Goal: Task Accomplishment & Management: Manage account settings

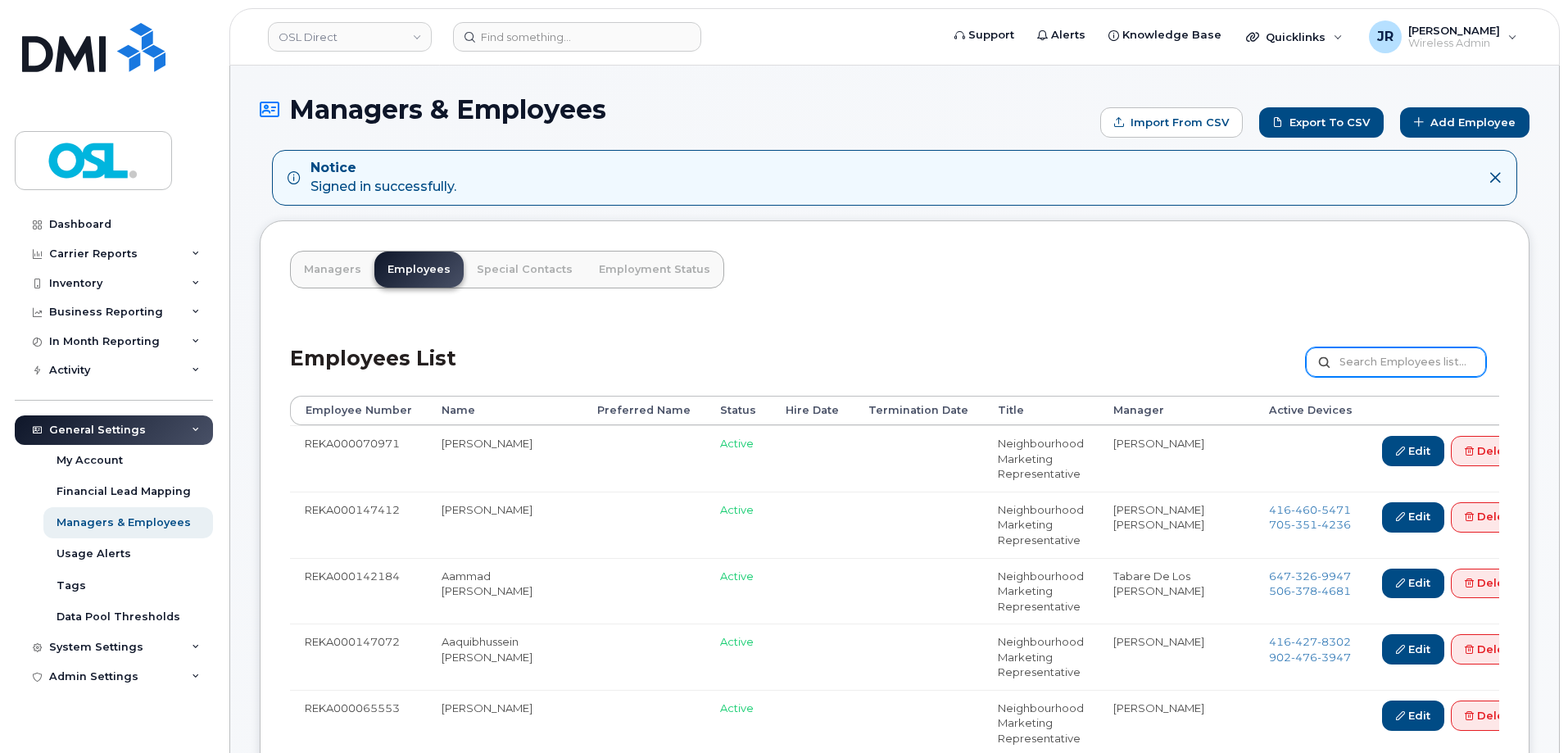
click at [1376, 357] on input "text" at bounding box center [1396, 362] width 180 height 30
paste input "REKA000150937"
type input "REKA000150937"
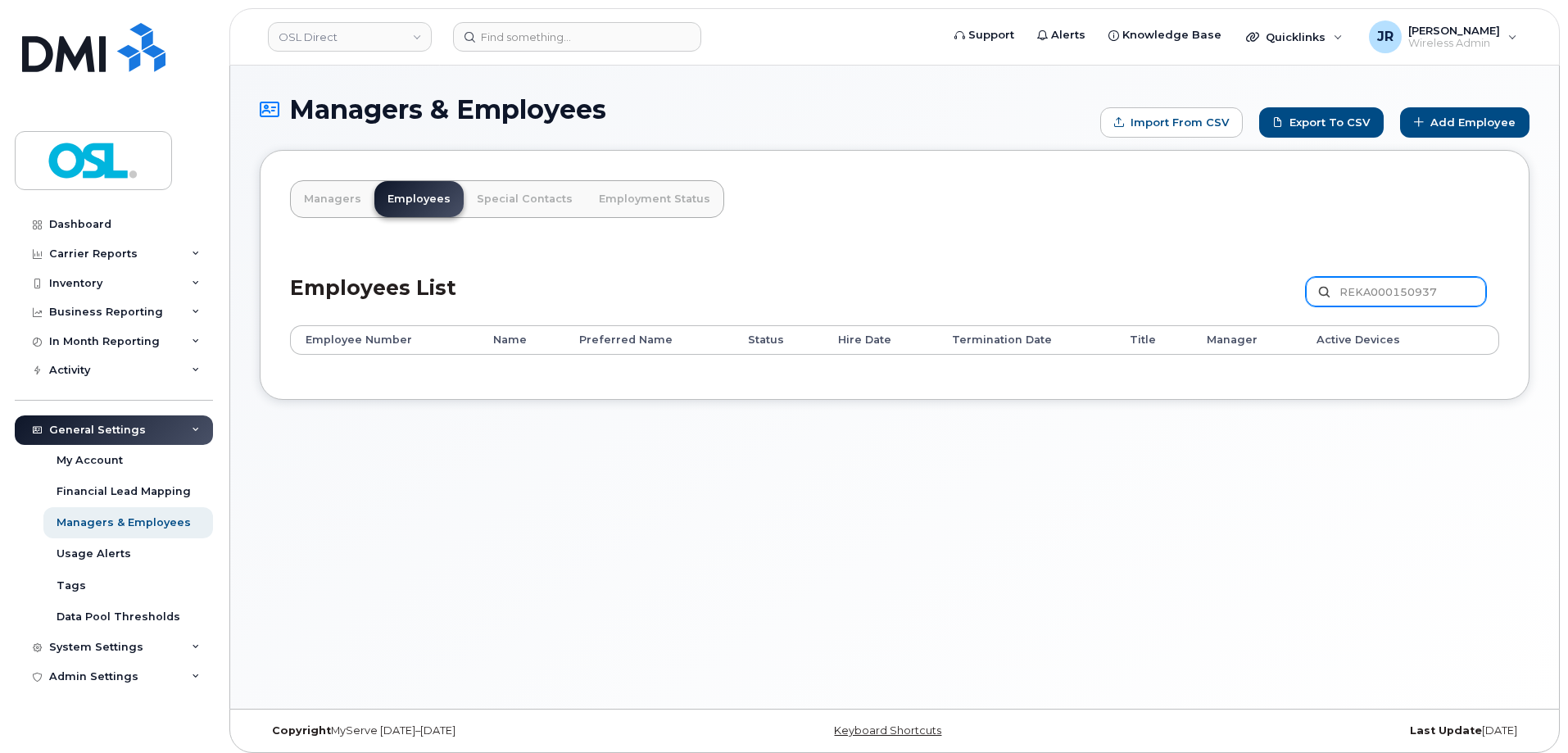
click at [1366, 299] on input "REKA000150937" at bounding box center [1396, 292] width 180 height 30
paste input "152"
type input "REKA000150152"
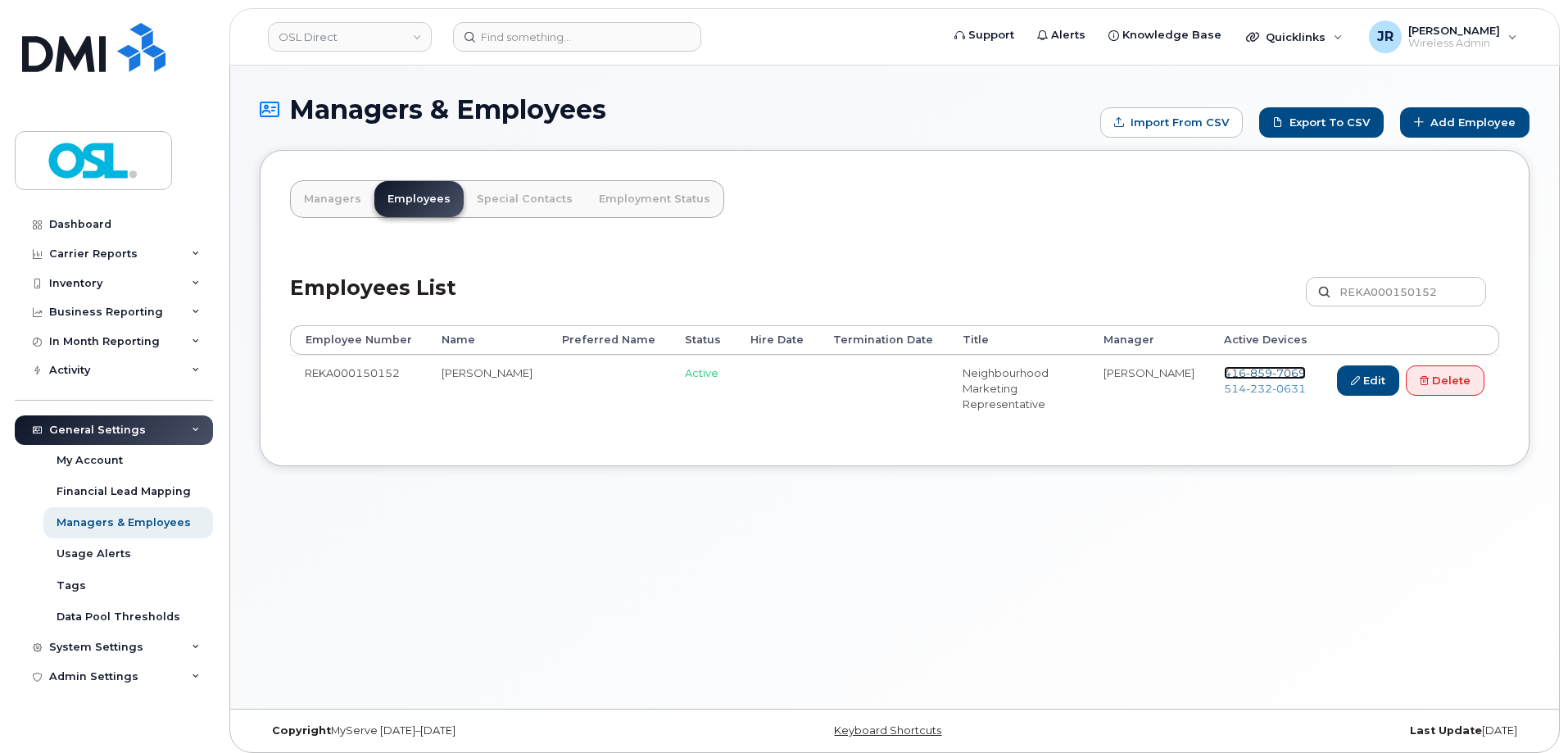
click at [1273, 371] on span "7069" at bounding box center [1289, 372] width 34 height 13
click at [1257, 390] on span "232" at bounding box center [1259, 387] width 27 height 13
click at [1424, 391] on link "Delete" at bounding box center [1445, 380] width 79 height 31
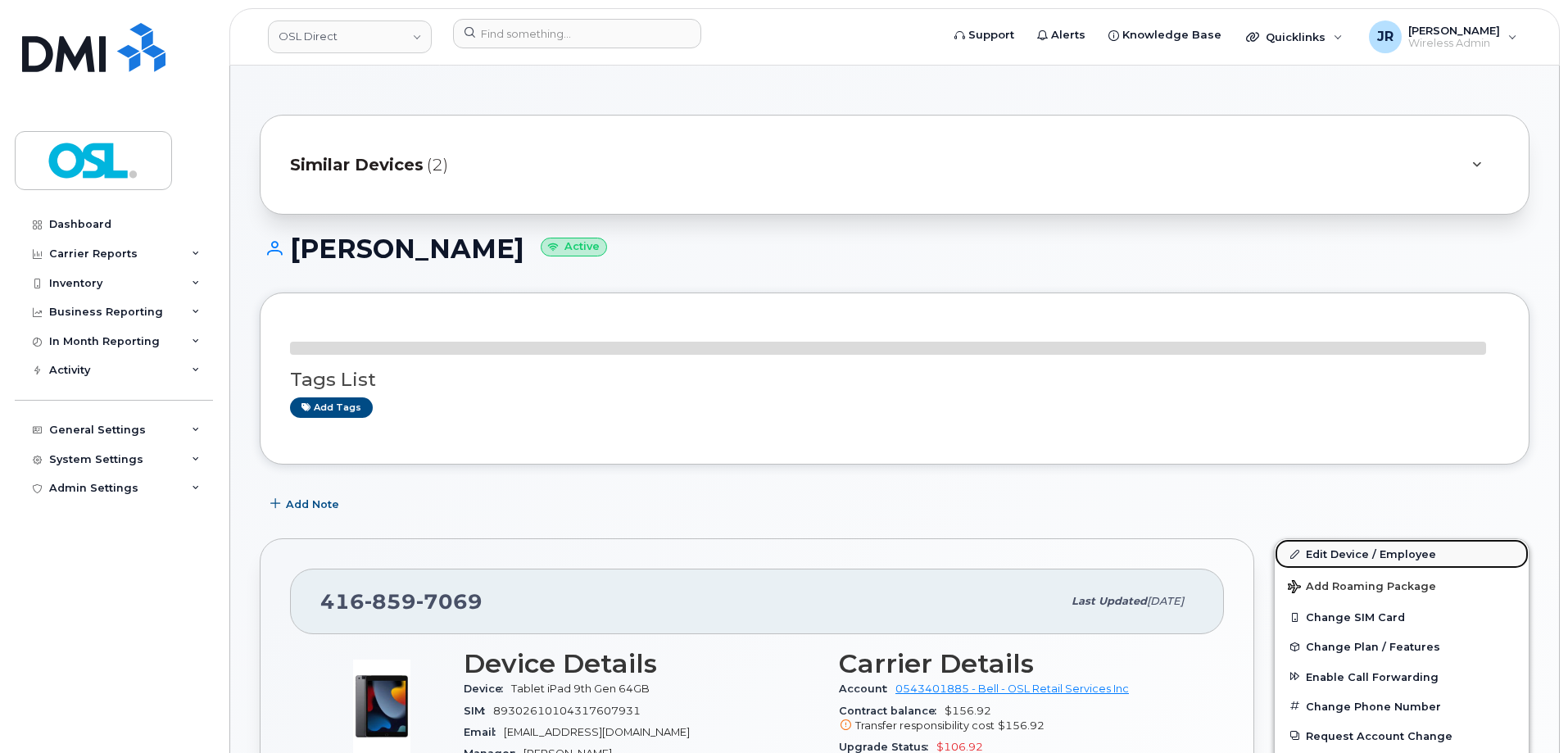
click at [1340, 542] on link "Edit Device / Employee" at bounding box center [1401, 554] width 254 height 30
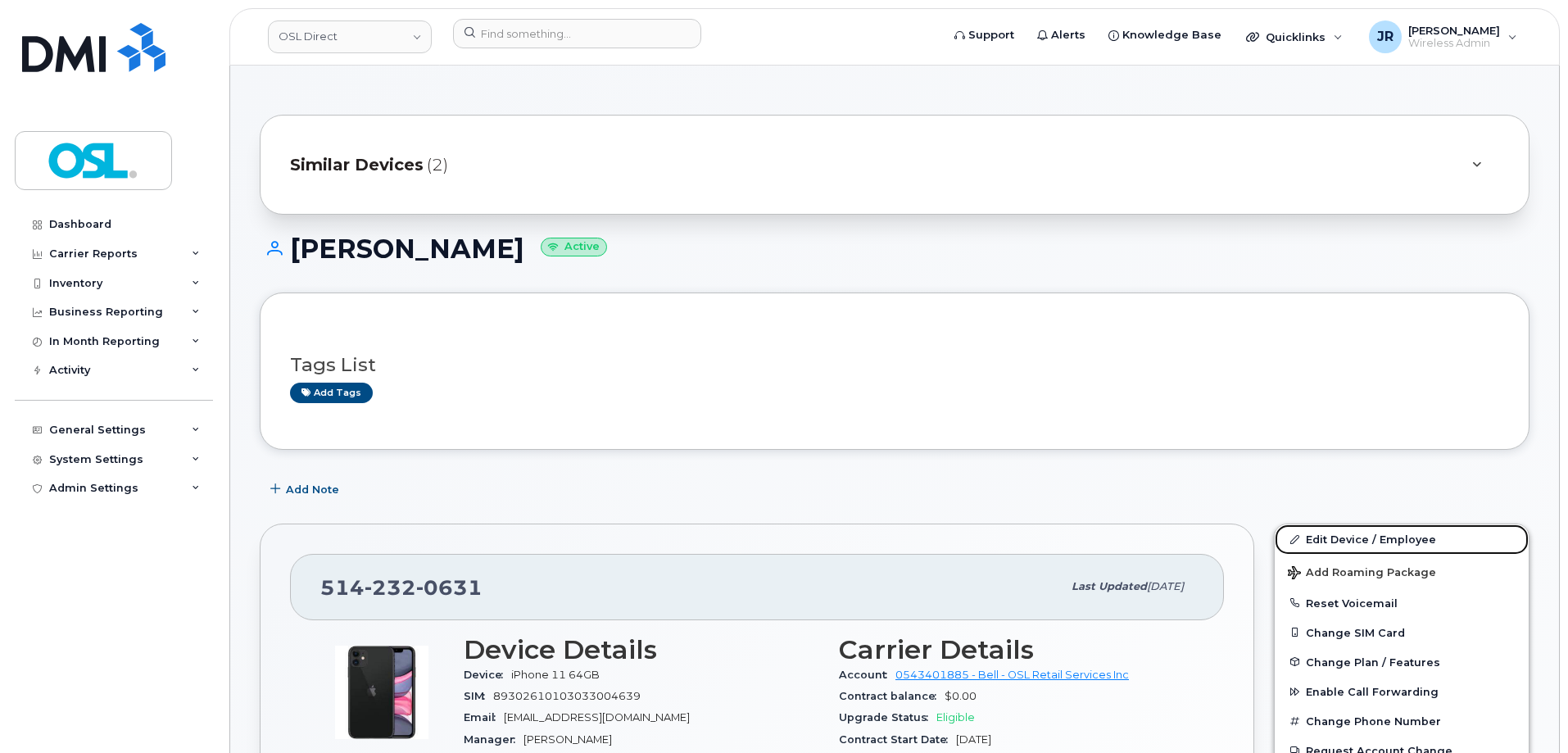
click at [1307, 544] on link "Edit Device / Employee" at bounding box center [1401, 539] width 254 height 30
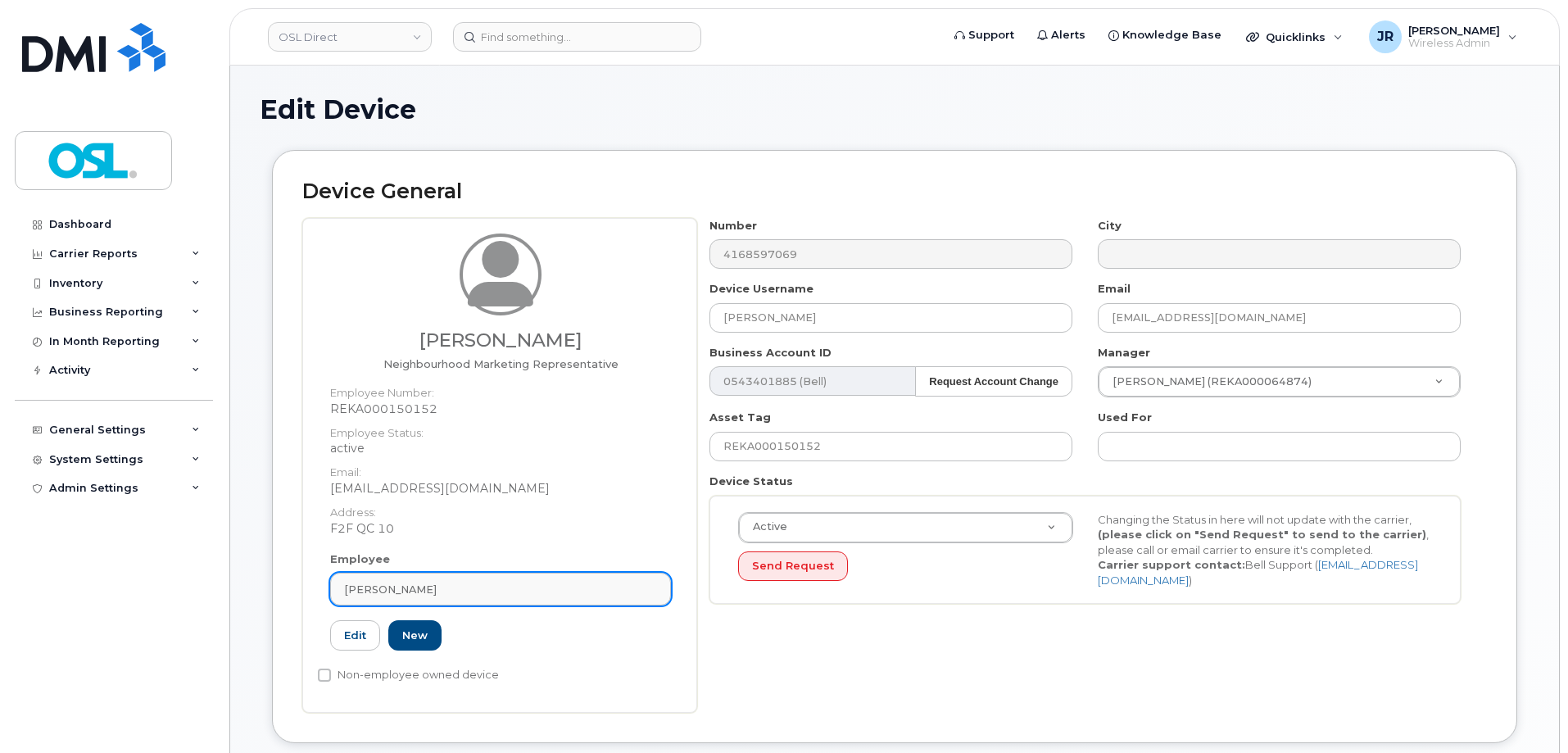
click at [467, 597] on link "Merdi Lumingu" at bounding box center [501, 588] width 341 height 33
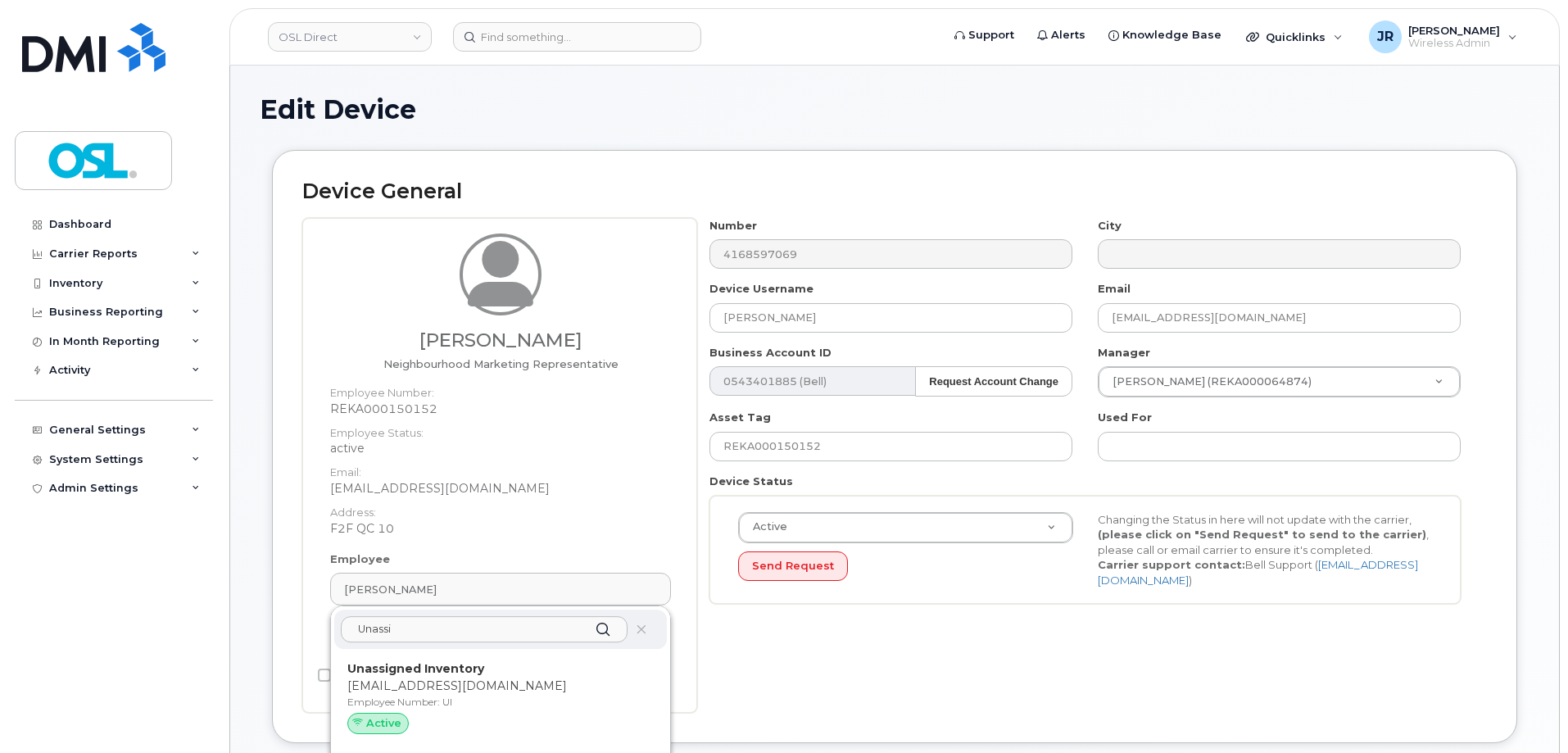
type input "Unassi"
click at [443, 649] on div "Unassi" at bounding box center [500, 629] width 332 height 39
click at [445, 649] on div "Unassi" at bounding box center [500, 629] width 332 height 39
drag, startPoint x: 446, startPoint y: 679, endPoint x: 851, endPoint y: 56, distance: 743.1
click at [447, 679] on p "support@osldirect.com" at bounding box center [500, 685] width 307 height 17
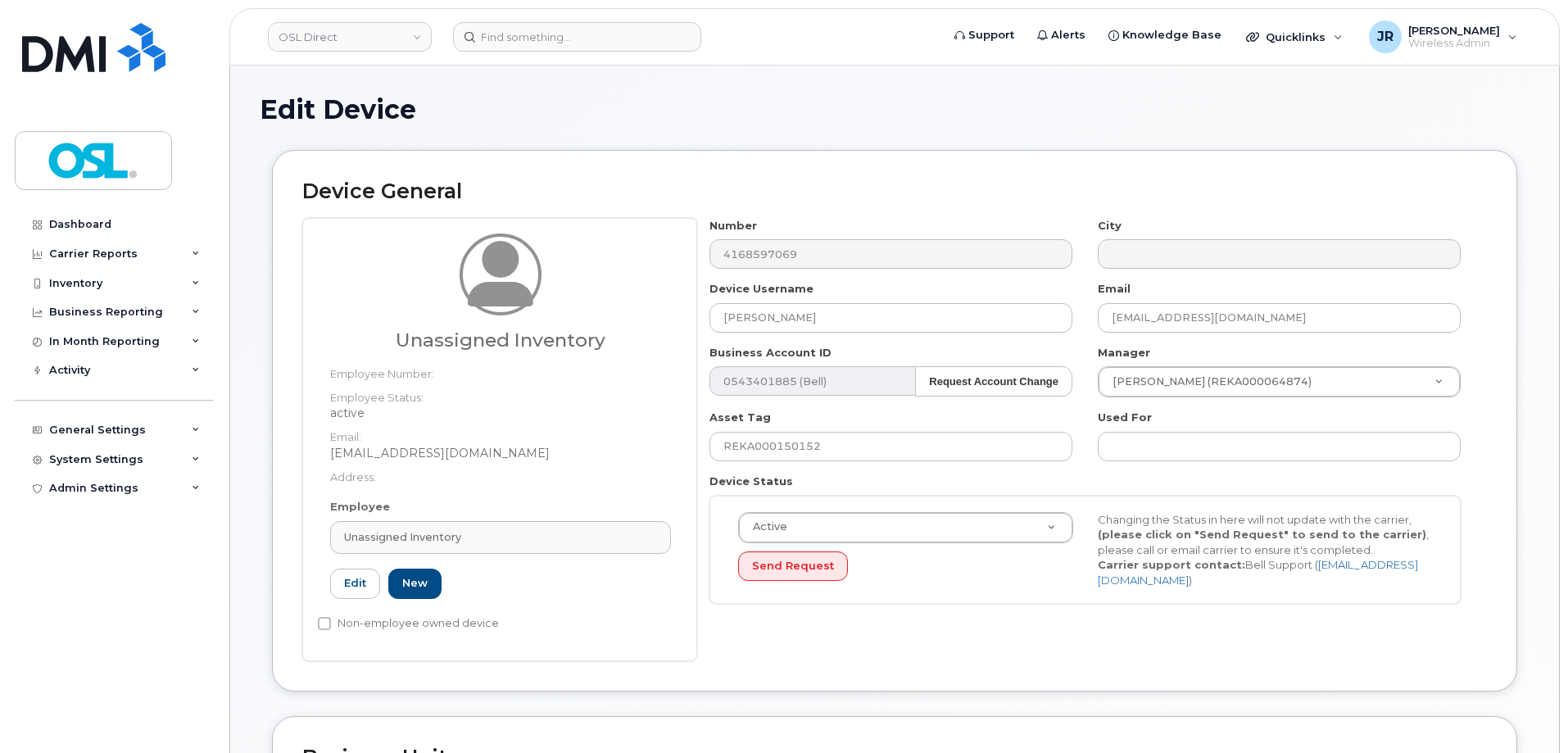
type input "UI"
type input "Unassigned Inventory"
type input "support@osldirect.com"
type input "4724252"
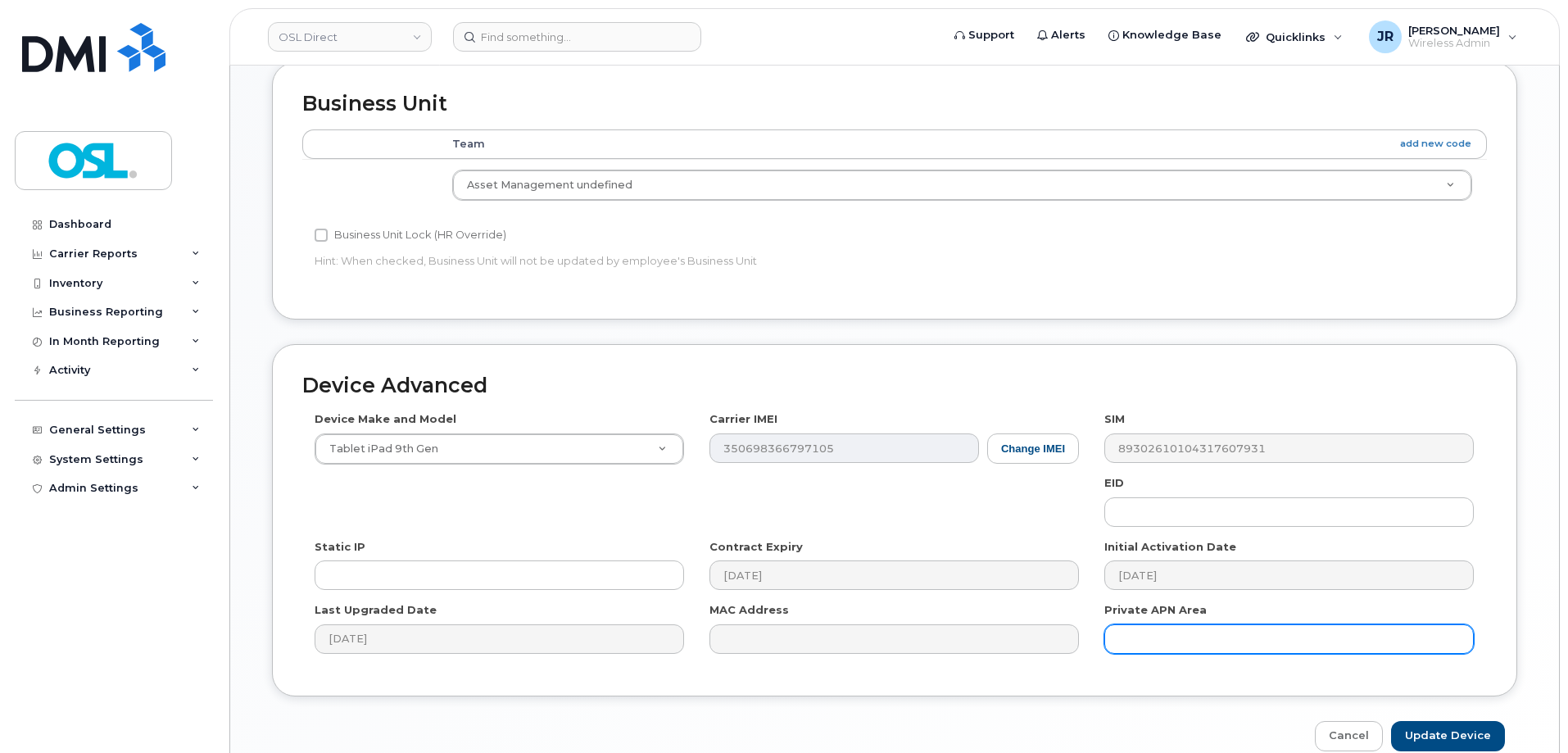
scroll to position [734, 0]
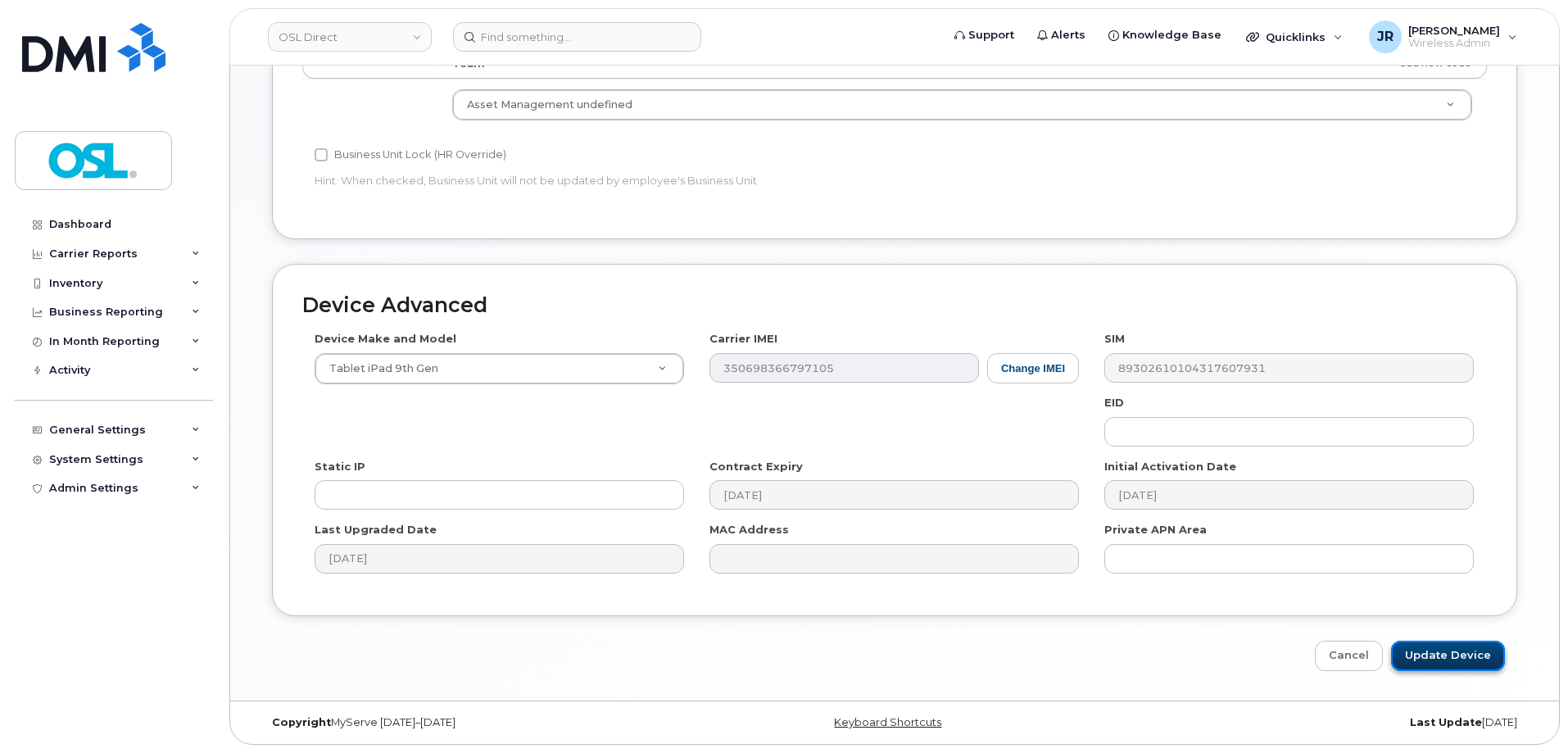
drag, startPoint x: 1418, startPoint y: 651, endPoint x: 1366, endPoint y: 366, distance: 289.7
click at [1419, 651] on input "Update Device" at bounding box center [1448, 655] width 114 height 31
type input "Saving..."
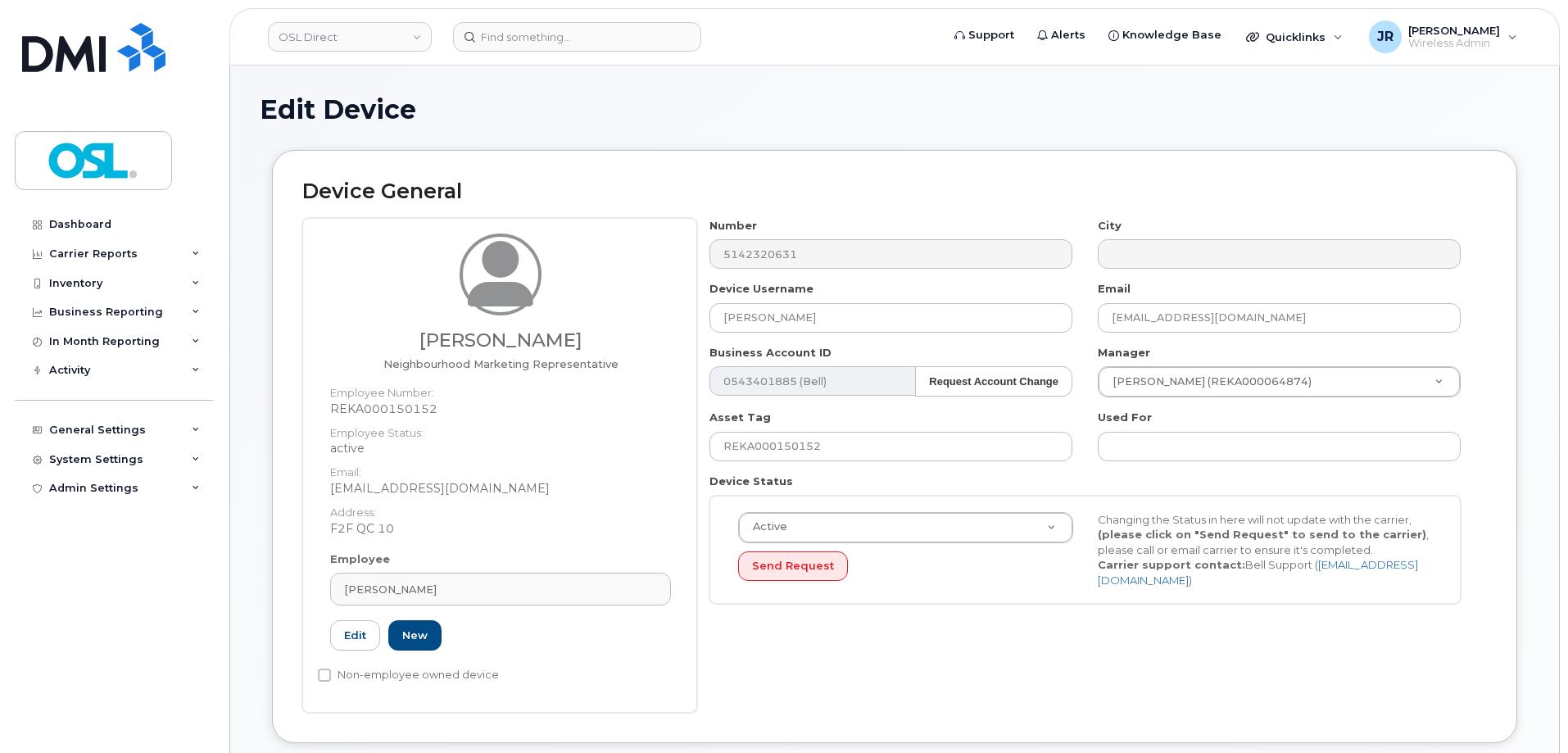
click at [420, 616] on div "Employee Merdi Lumingu Type first three symbols or more REKA000150152 Edit New" at bounding box center [500, 608] width 366 height 114
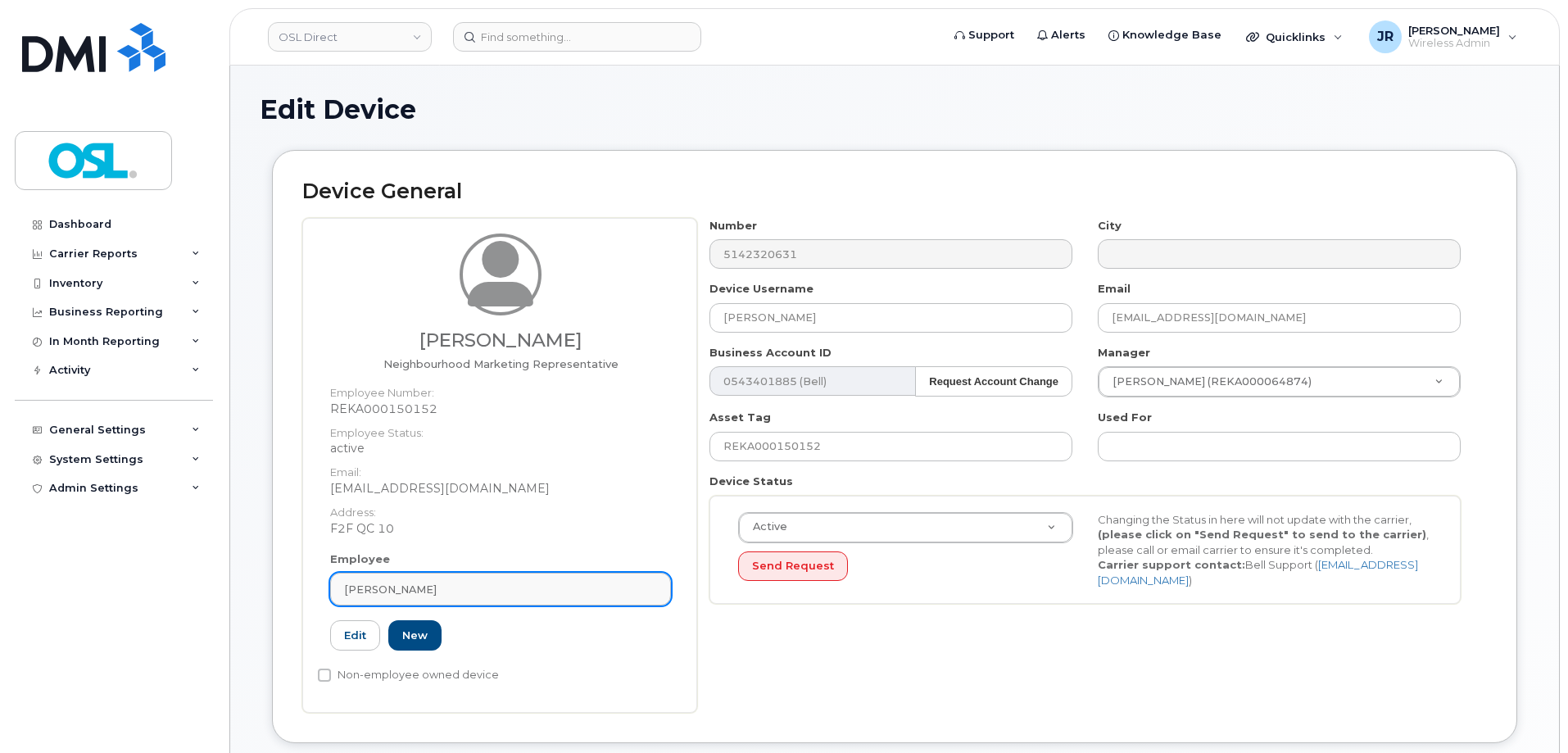
click at [440, 602] on link "[PERSON_NAME]" at bounding box center [501, 588] width 341 height 33
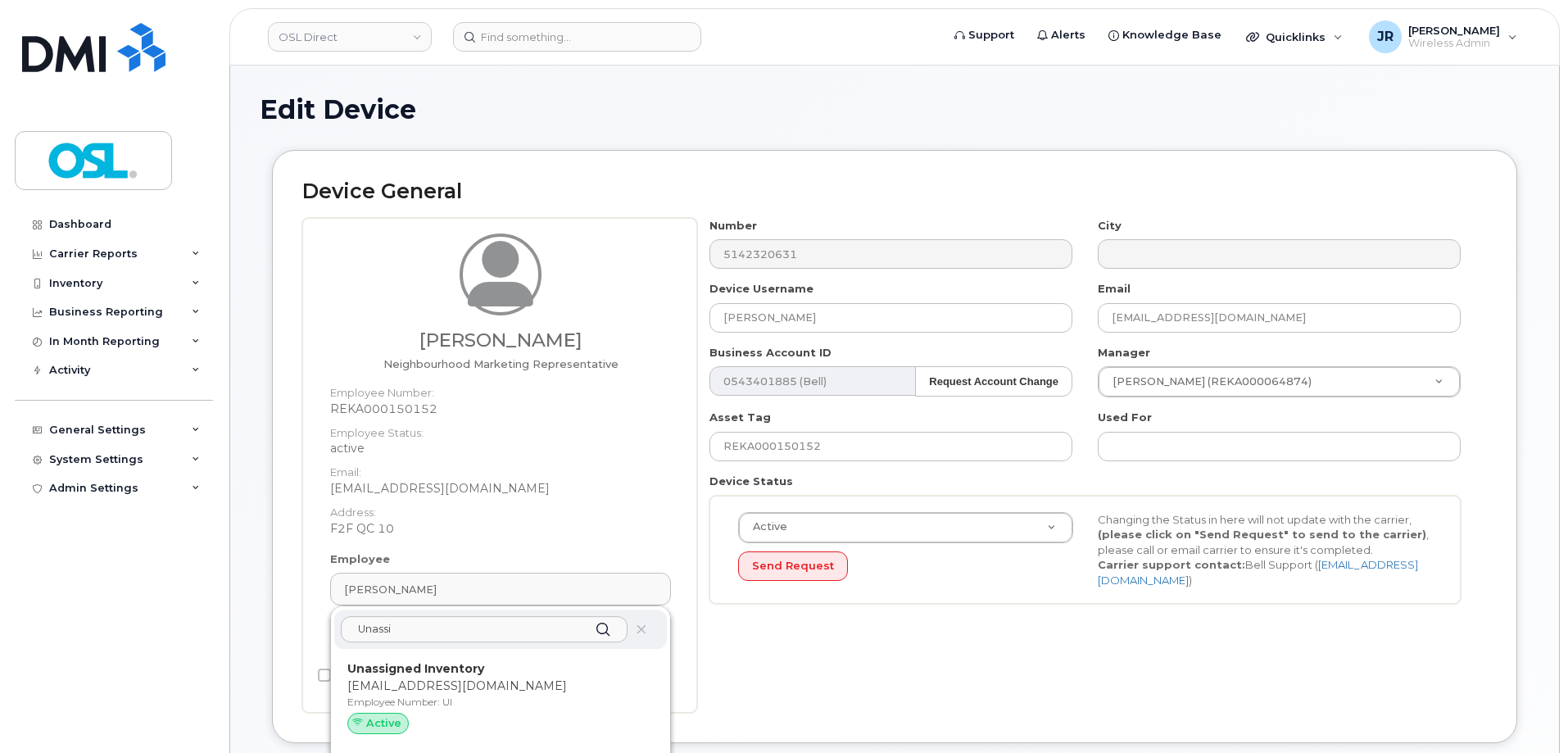
type input "Unassi"
click at [439, 699] on p "Employee Number: UI" at bounding box center [500, 702] width 307 height 15
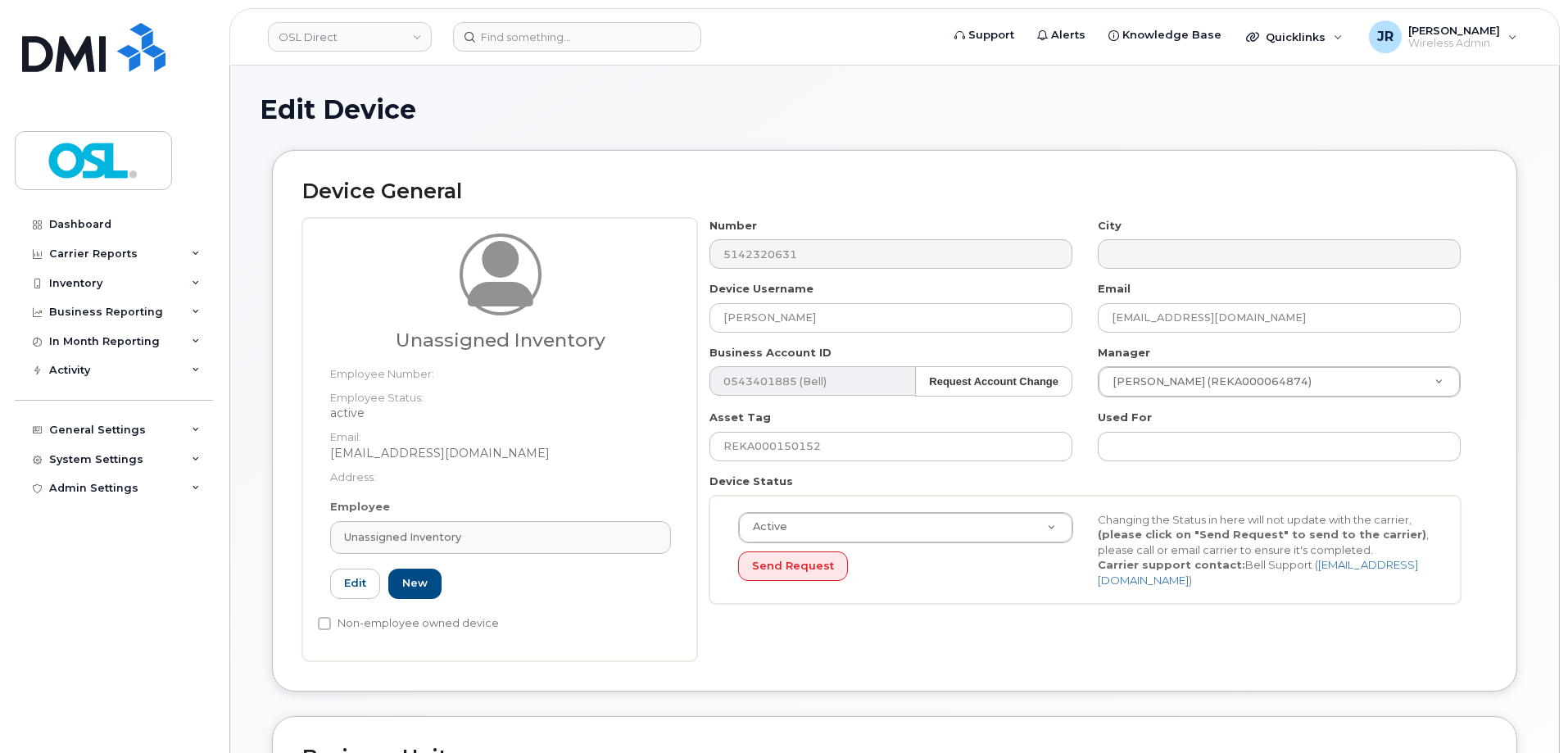
type input "UI"
type input "Unassigned Inventory"
type input "[EMAIL_ADDRESS][DOMAIN_NAME]"
type input "4724252"
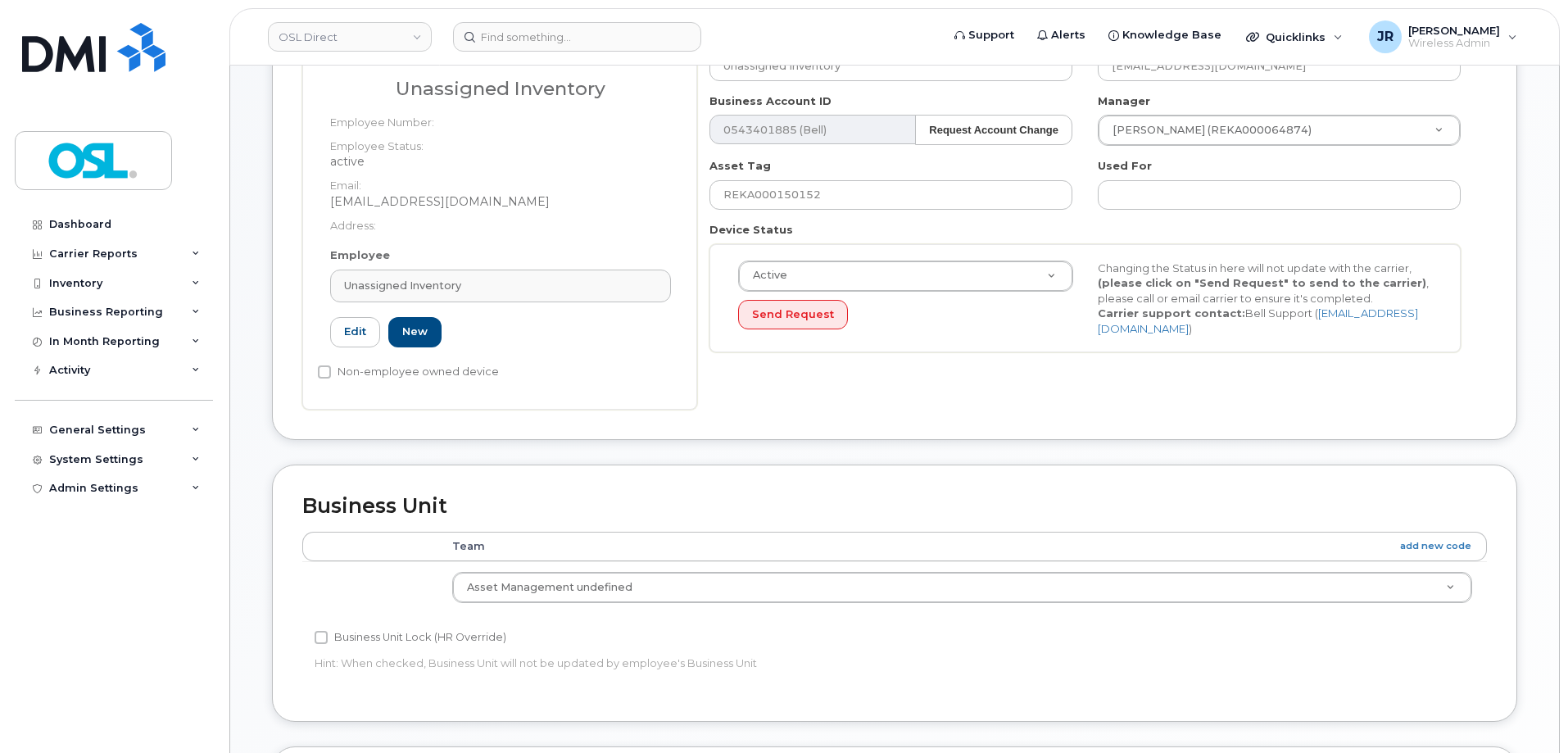
scroll to position [734, 0]
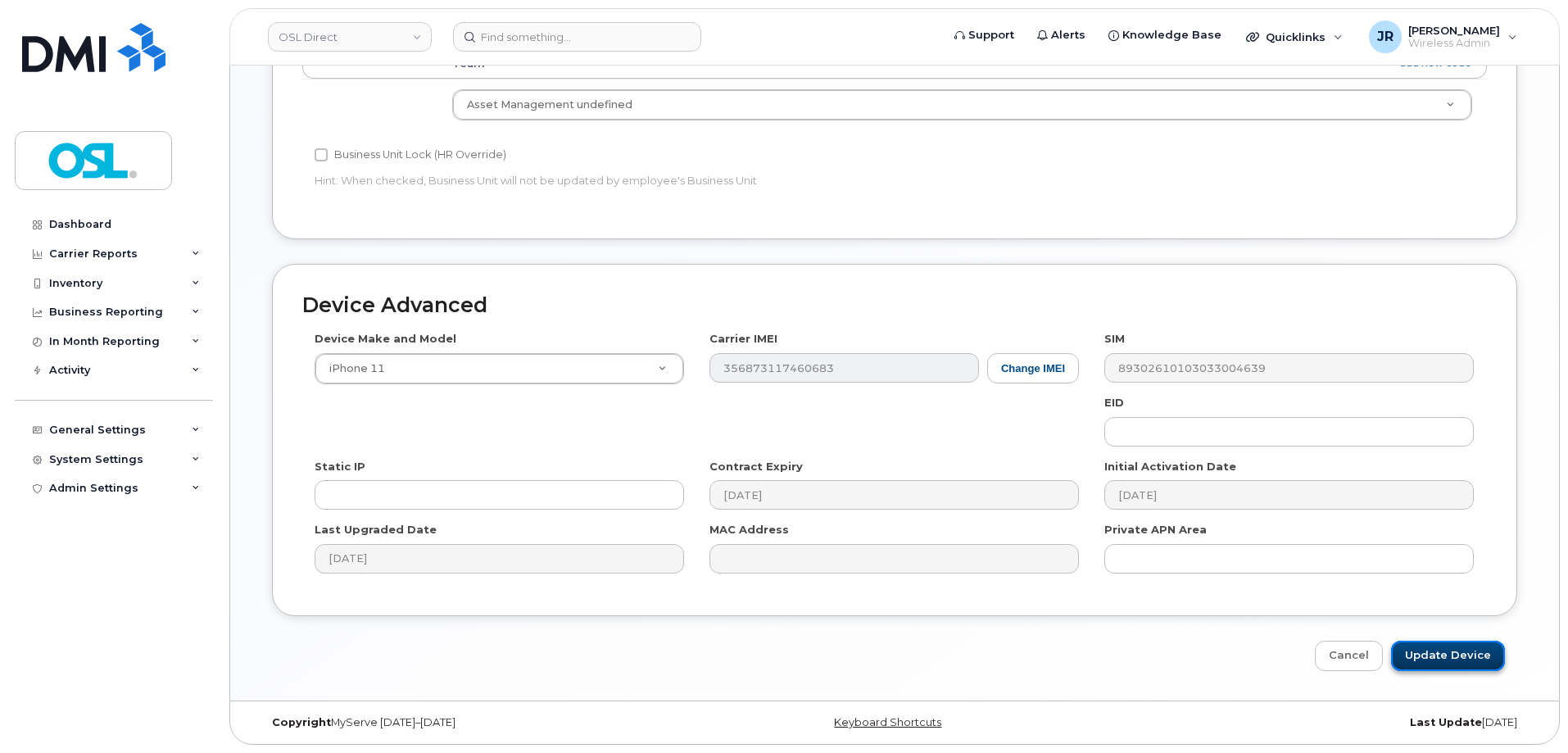
click at [1446, 646] on input "Update Device" at bounding box center [1448, 655] width 114 height 31
type input "Saving..."
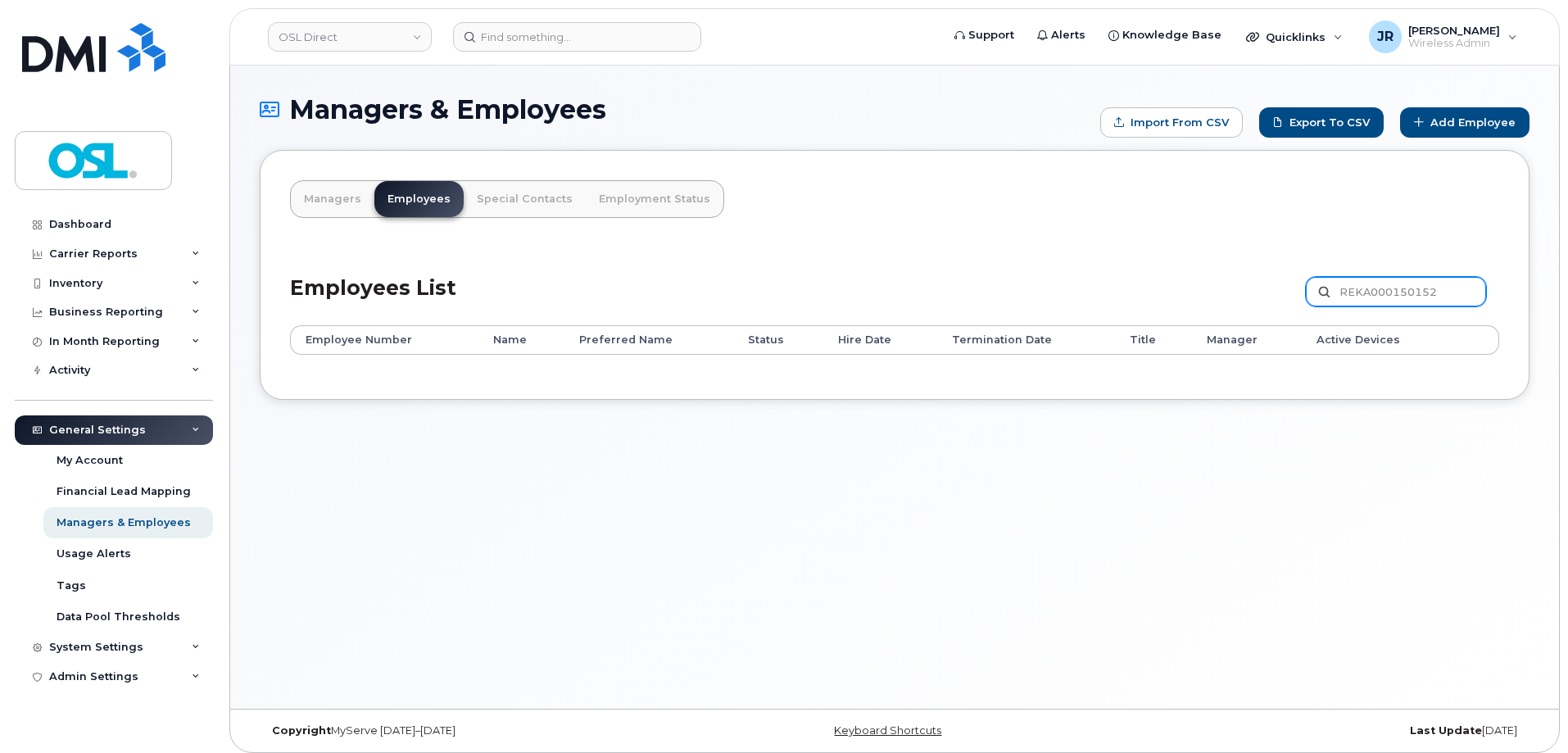
click at [1398, 290] on input "REKA000150152" at bounding box center [1396, 292] width 180 height 30
paste input "077"
type input "REKA000150077"
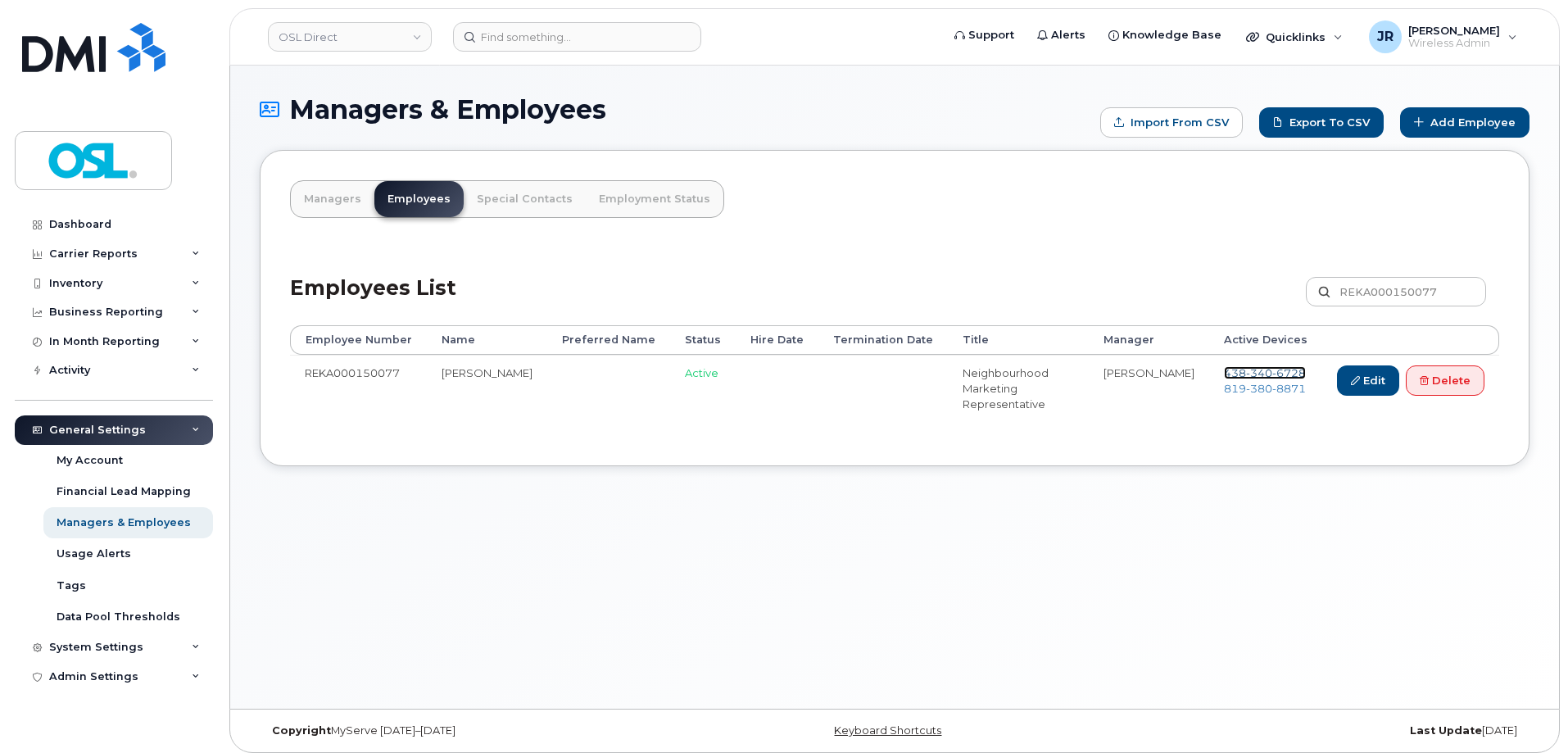
click at [1274, 371] on span "6728" at bounding box center [1289, 372] width 34 height 13
click at [1258, 385] on span "380" at bounding box center [1259, 387] width 27 height 13
click at [1442, 387] on link "Delete" at bounding box center [1445, 380] width 79 height 31
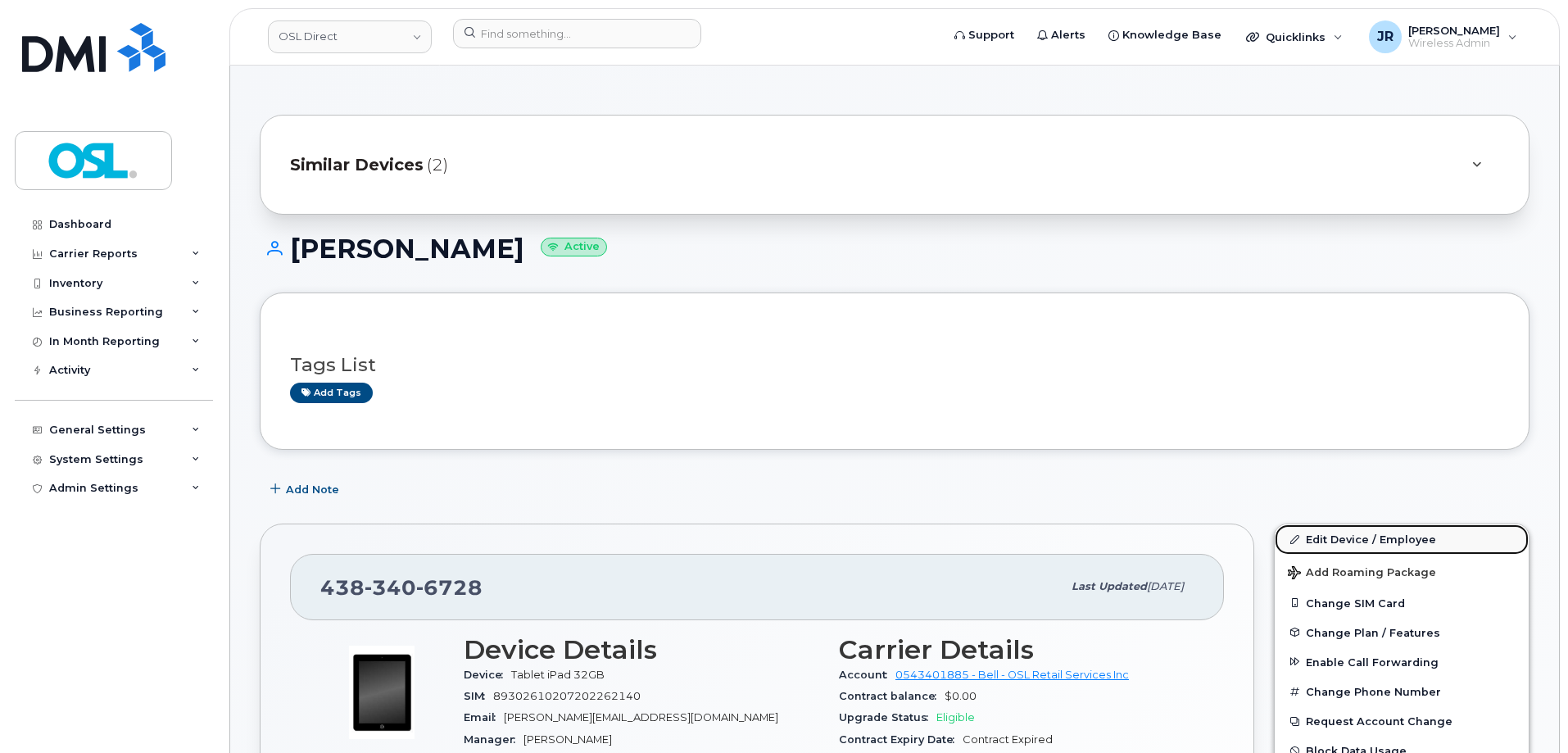
click at [1336, 530] on link "Edit Device / Employee" at bounding box center [1401, 539] width 254 height 30
click at [1330, 537] on link "Edit Device / Employee" at bounding box center [1401, 539] width 254 height 30
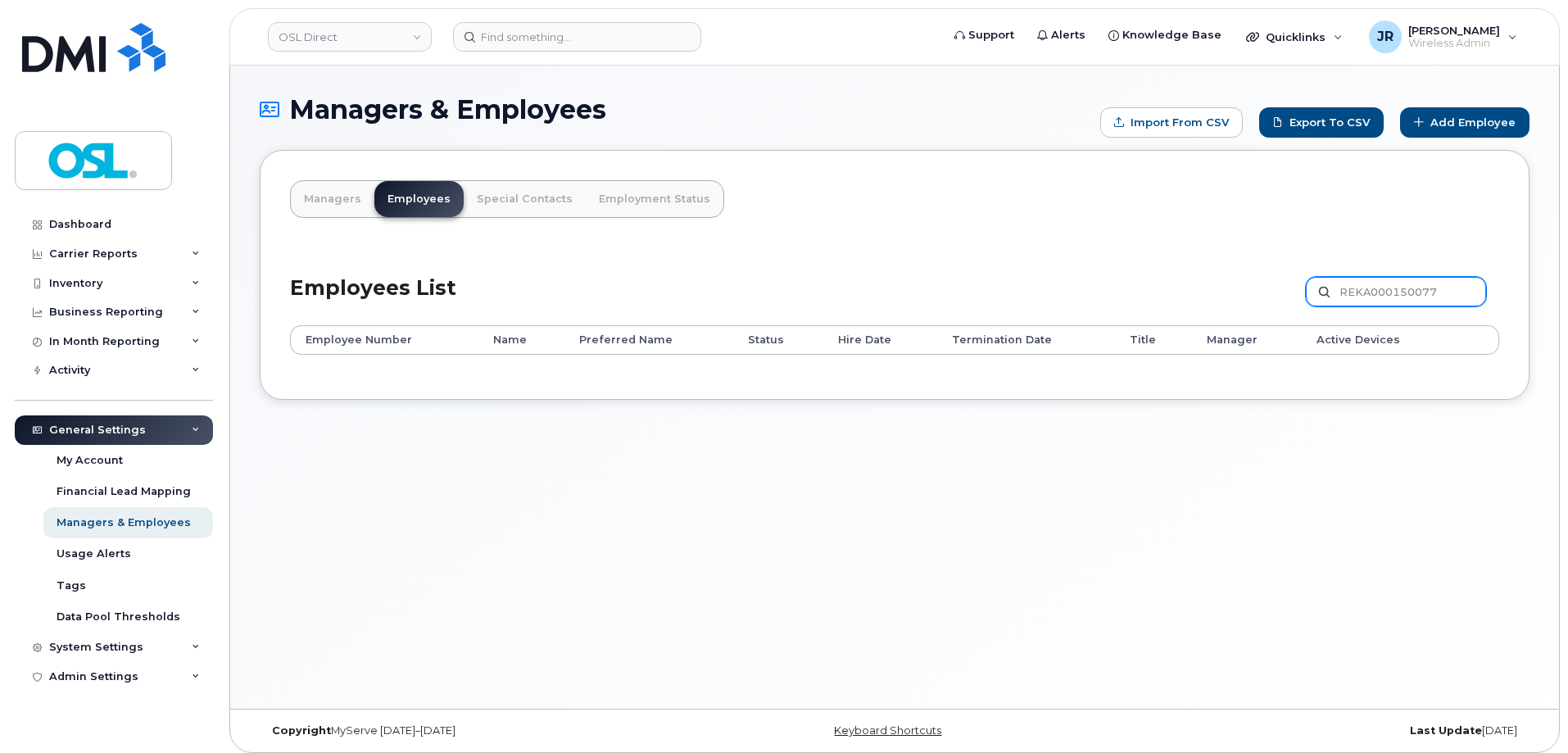
click at [1353, 296] on input "REKA000150077" at bounding box center [1396, 292] width 180 height 30
click at [1354, 295] on input "REKA000150077" at bounding box center [1396, 292] width 180 height 30
paste input "1071"
type input "REKA000151071"
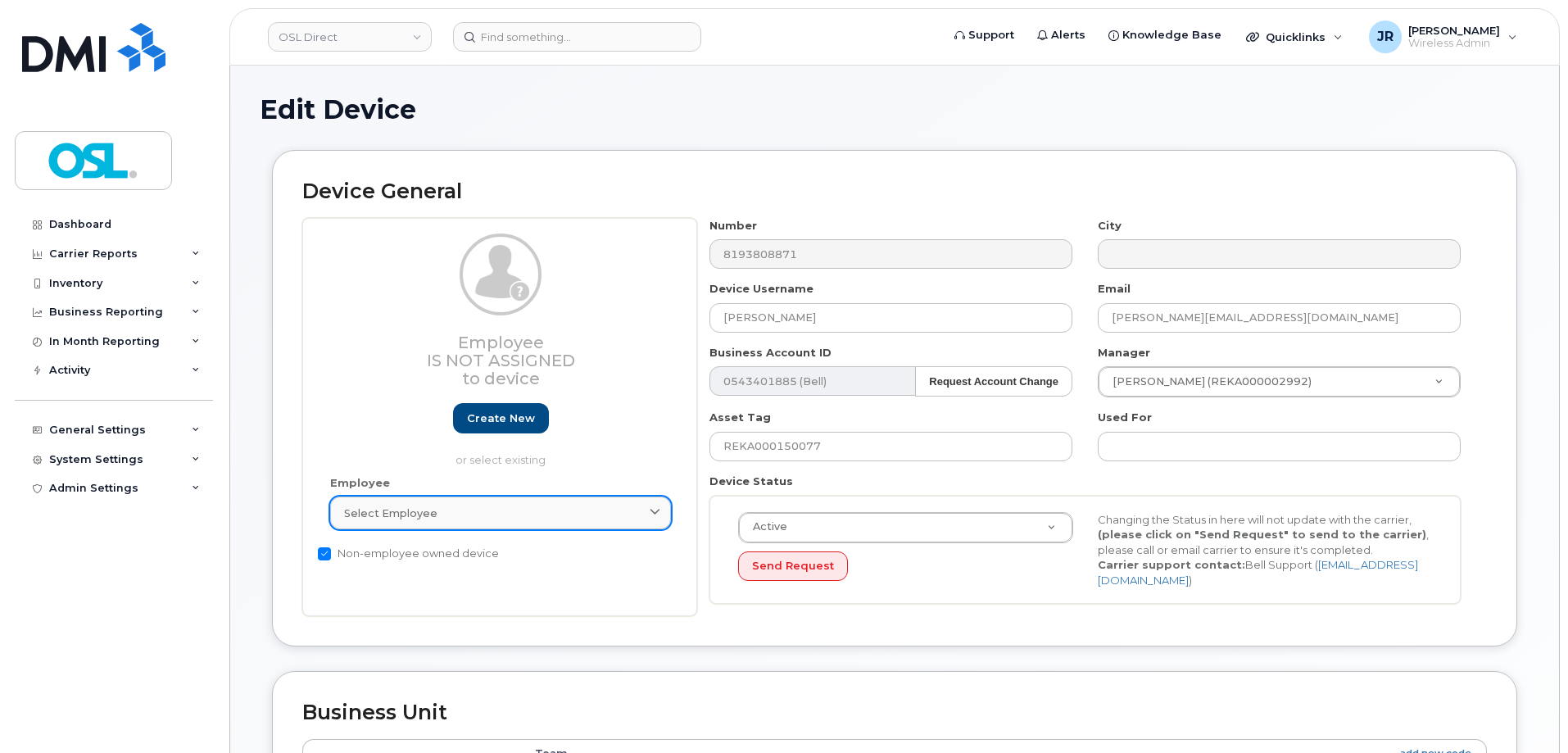
click at [523, 525] on link "Select employee" at bounding box center [501, 513] width 341 height 33
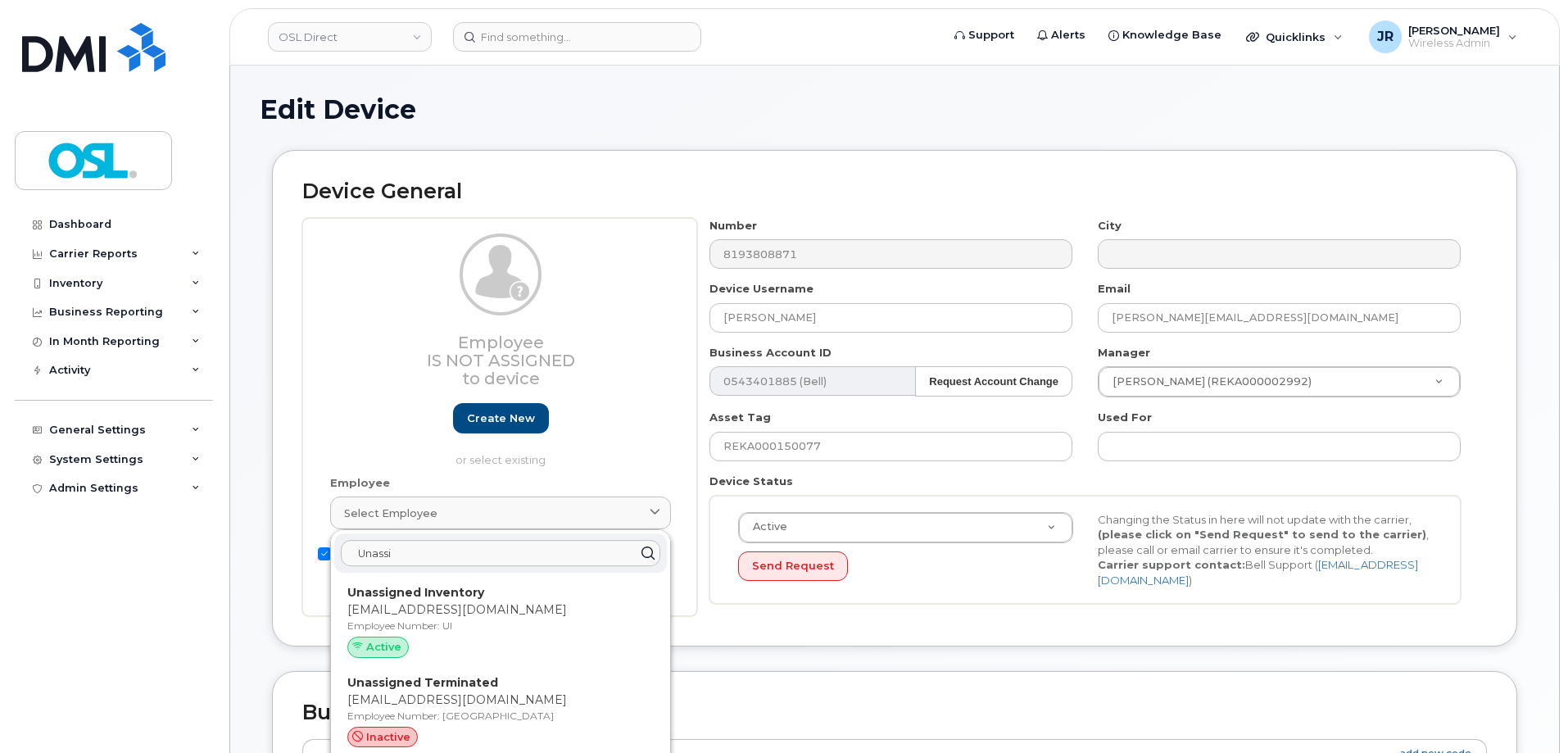
type input "Unassi"
click at [520, 598] on p "Unassigned Inventory" at bounding box center [500, 591] width 307 height 17
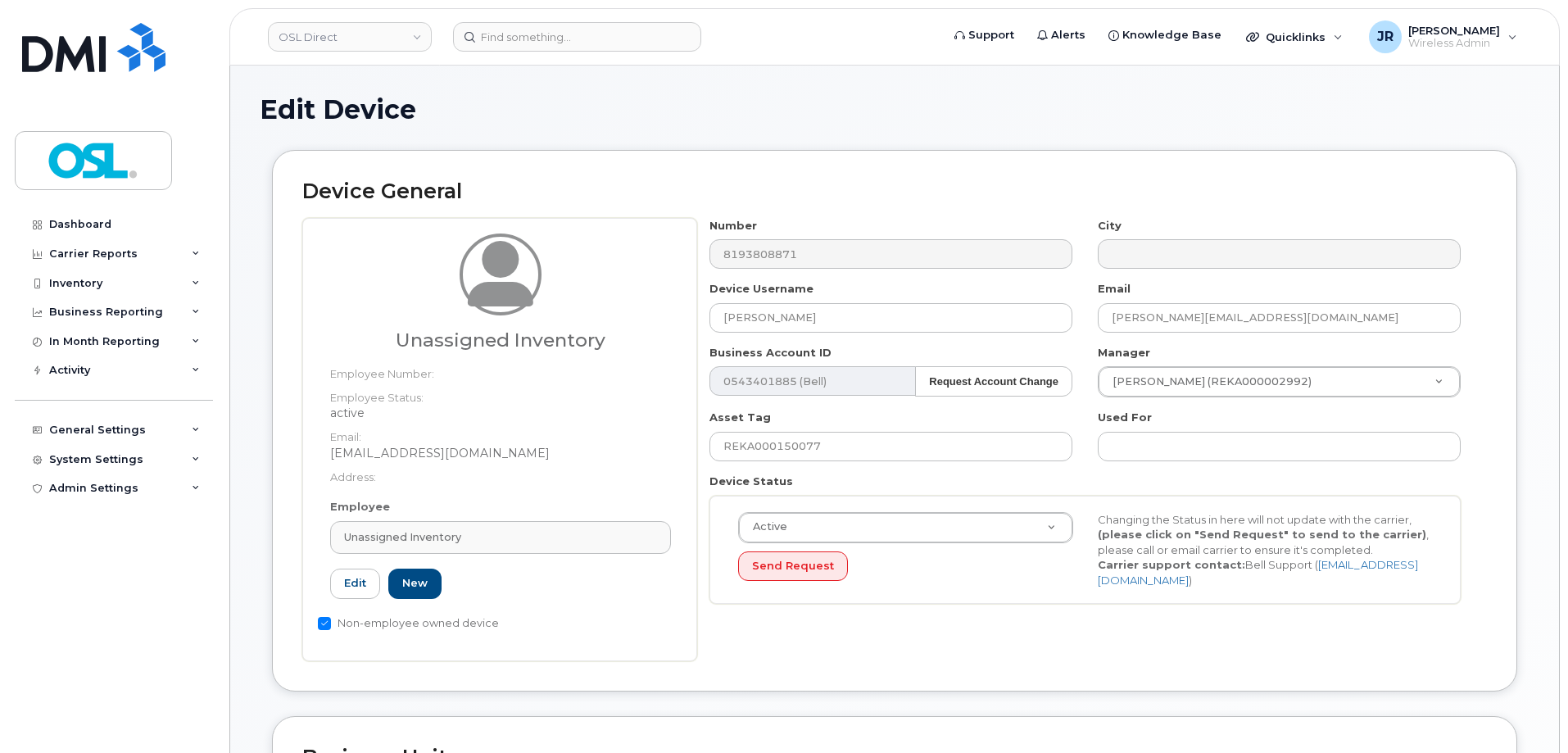
type input "UI"
type input "Unassigned Inventory"
type input "[EMAIL_ADDRESS][DOMAIN_NAME]"
type input "4724252"
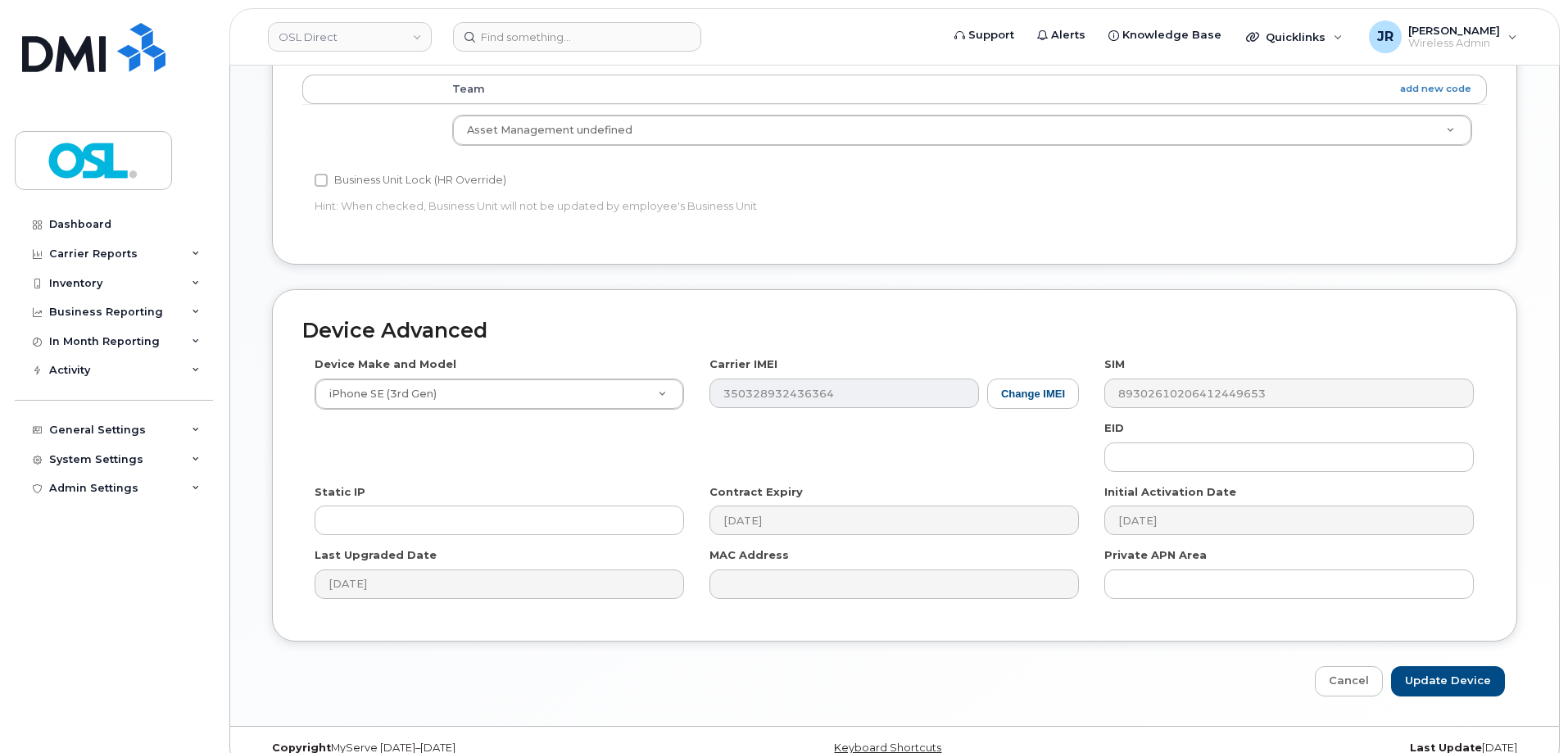
scroll to position [734, 0]
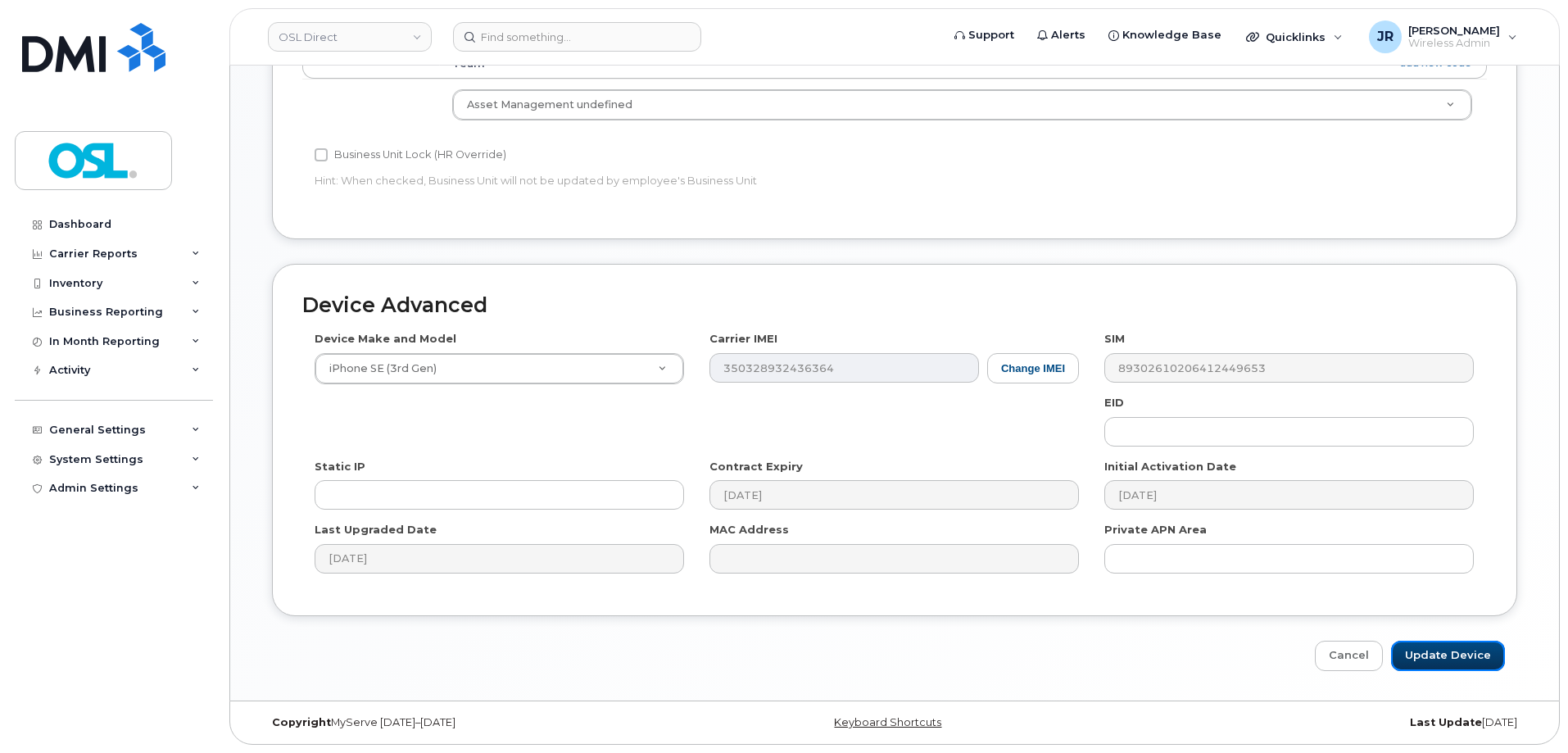
click at [1460, 648] on input "Update Device" at bounding box center [1448, 655] width 114 height 31
type input "Saving..."
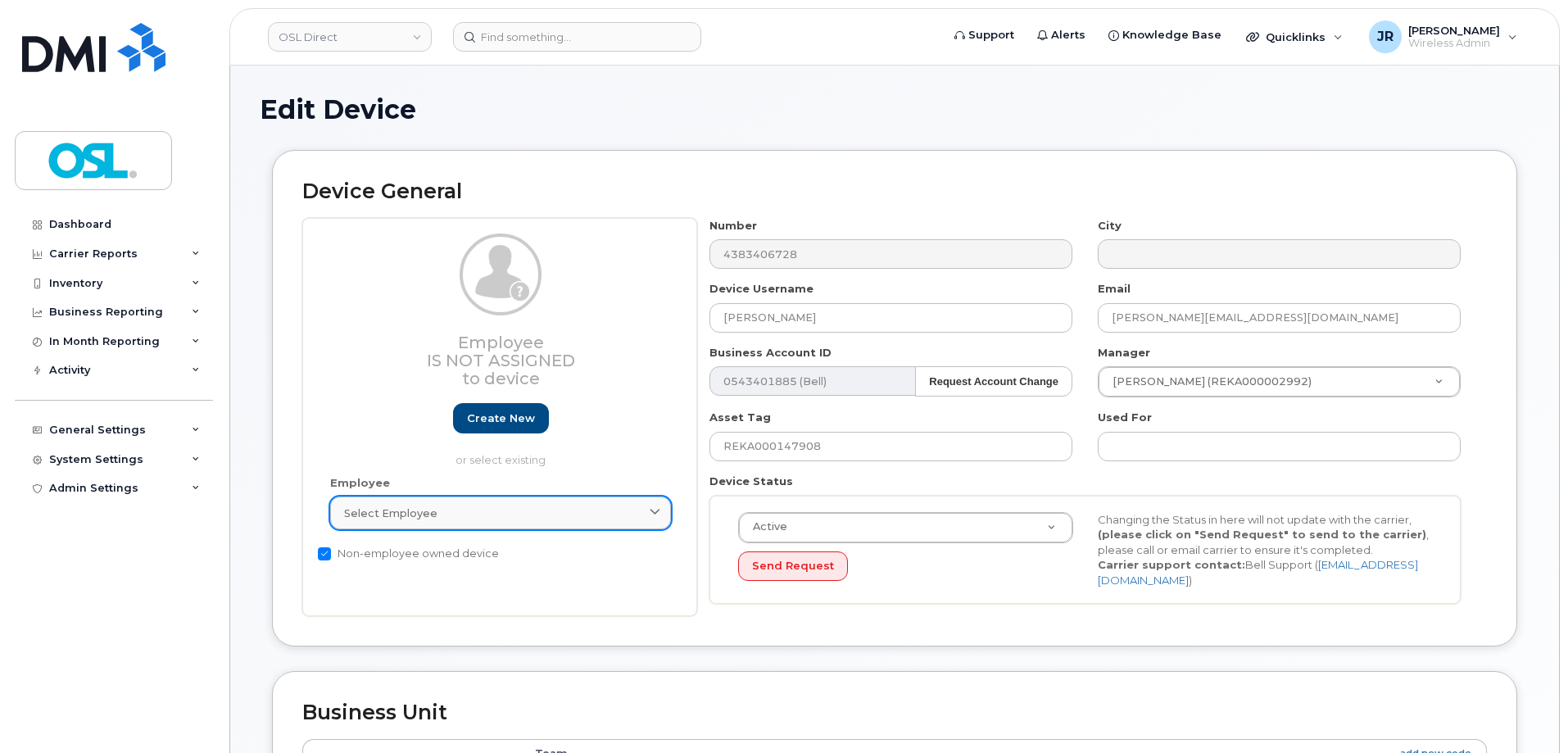
click at [542, 514] on div "Select employee" at bounding box center [500, 513] width 312 height 16
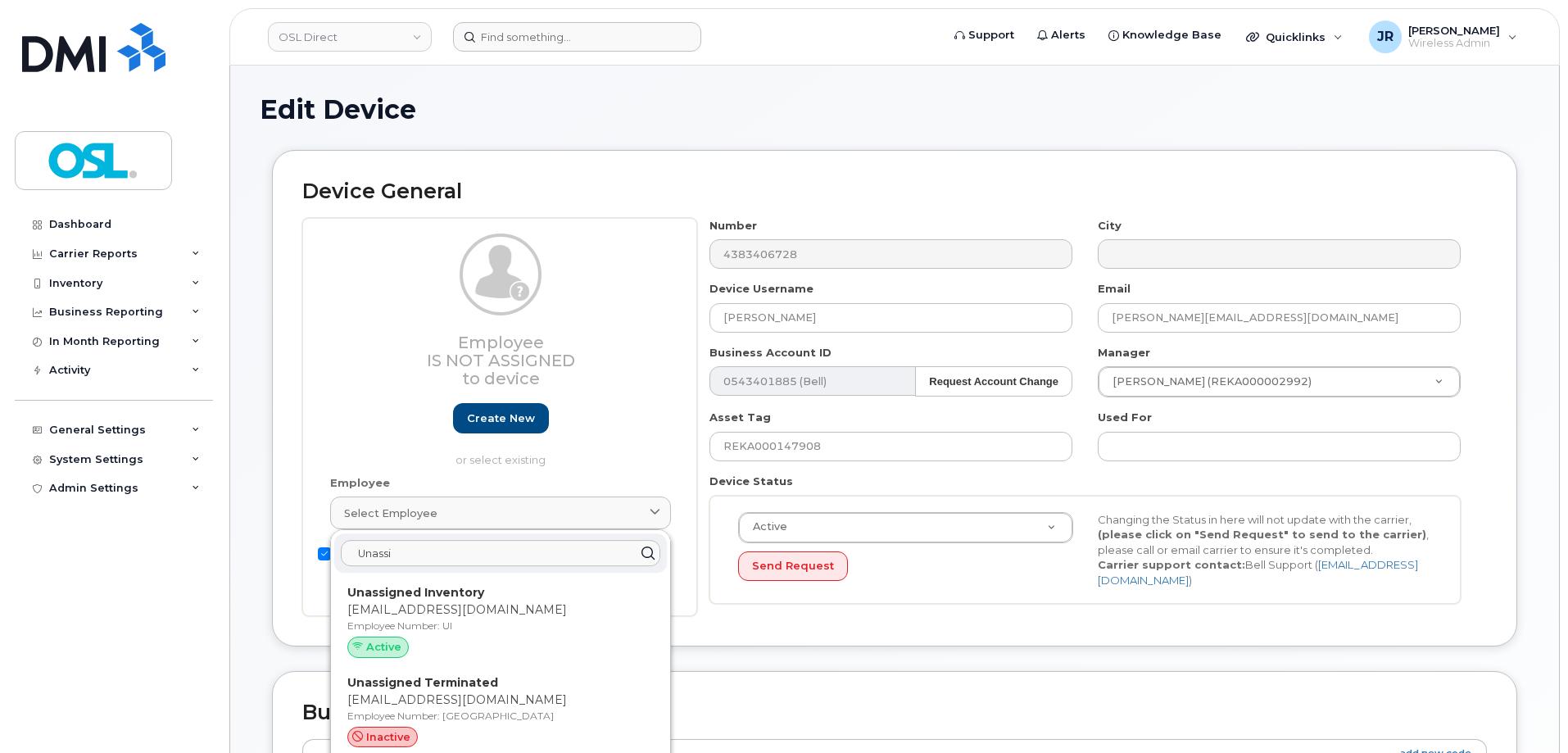
type input "Unassi"
click at [517, 597] on p "Unassigned Inventory" at bounding box center [500, 591] width 307 height 17
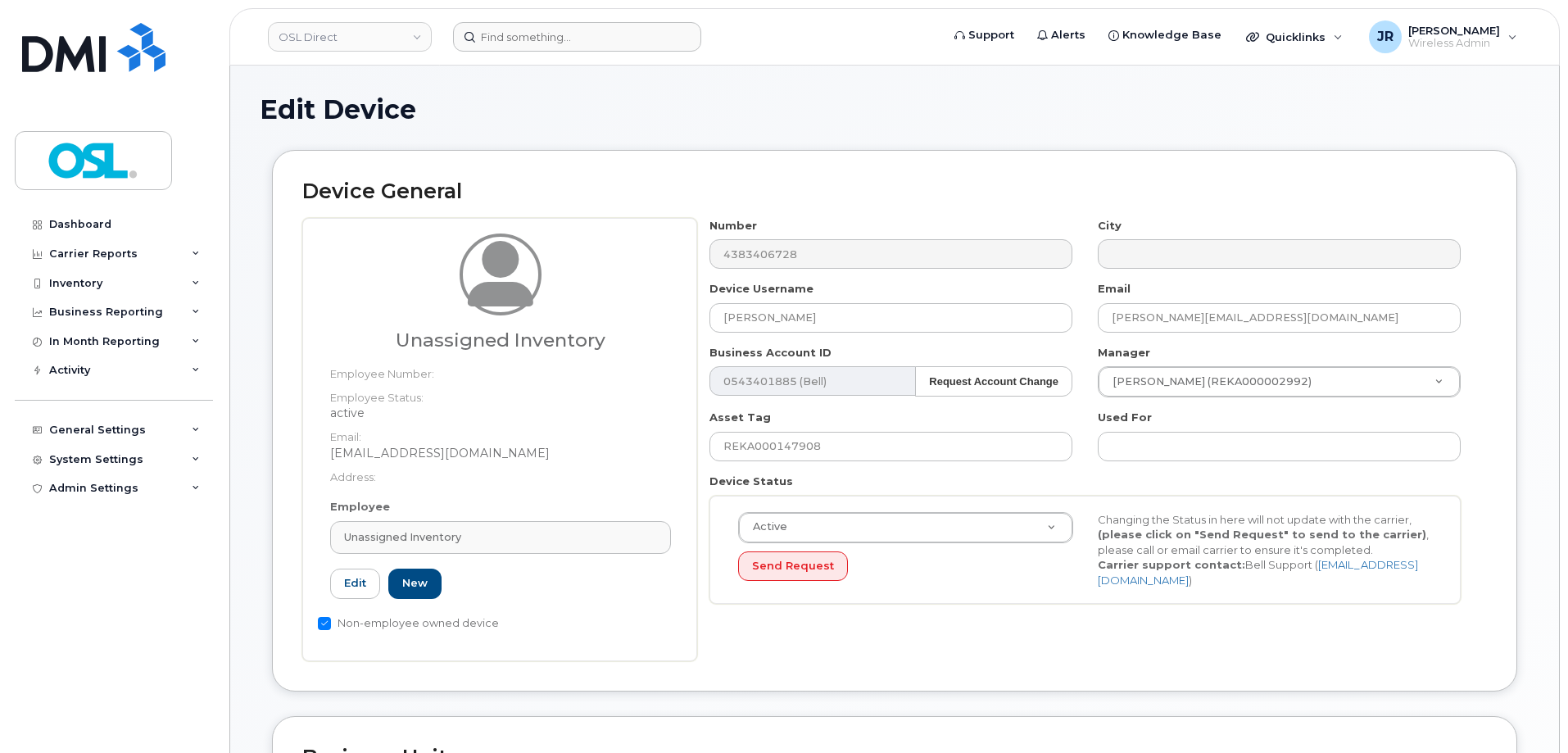
type input "UI"
type input "Unassigned Inventory"
type input "[EMAIL_ADDRESS][DOMAIN_NAME]"
type input "4724252"
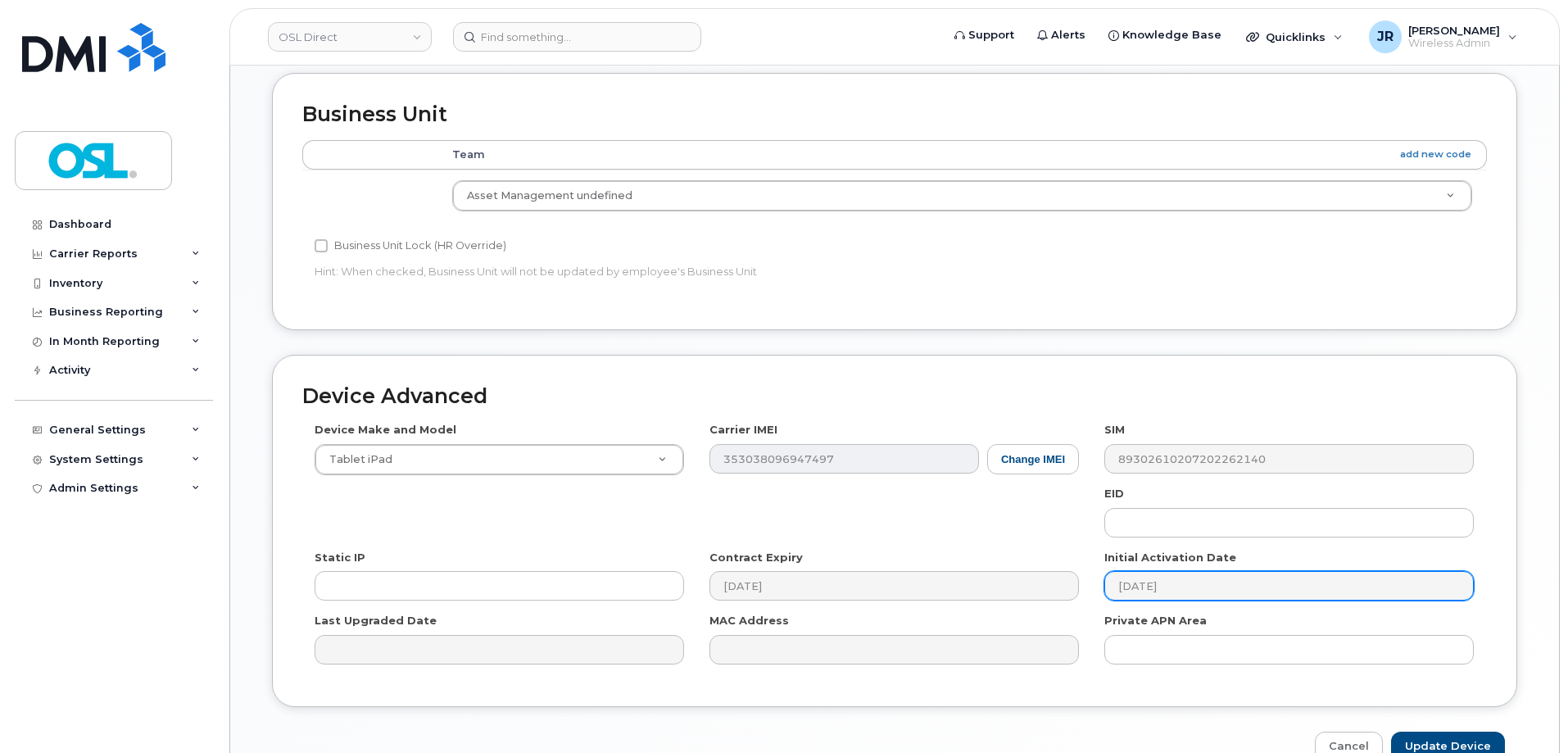
scroll to position [655, 0]
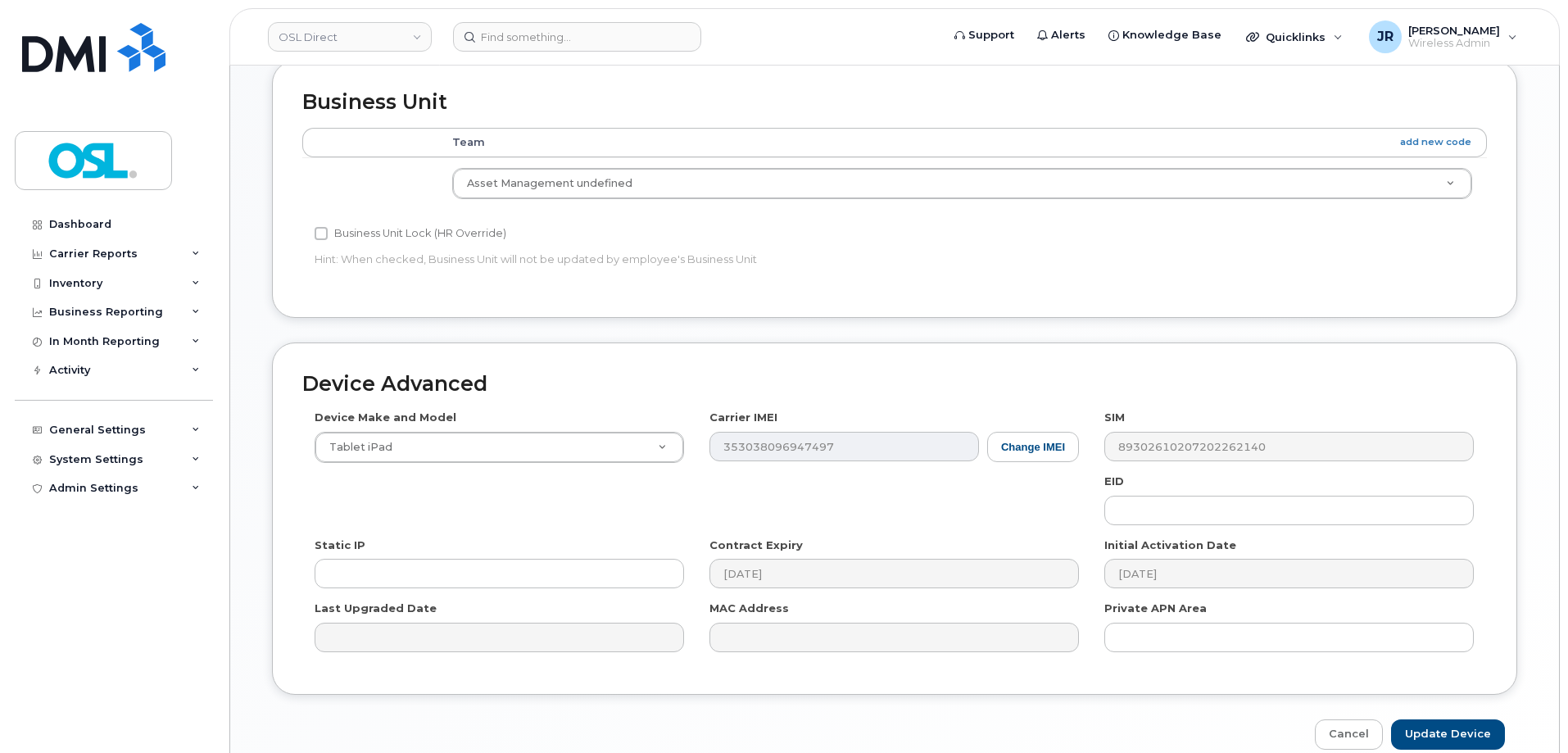
click at [1442, 714] on div "Device Advanced Device Make and Model Tablet iPad Android TCL 502 Watch Apple W…" at bounding box center [894, 545] width 1269 height 407
click at [1442, 719] on input "Update Device" at bounding box center [1448, 734] width 114 height 31
type input "Saving..."
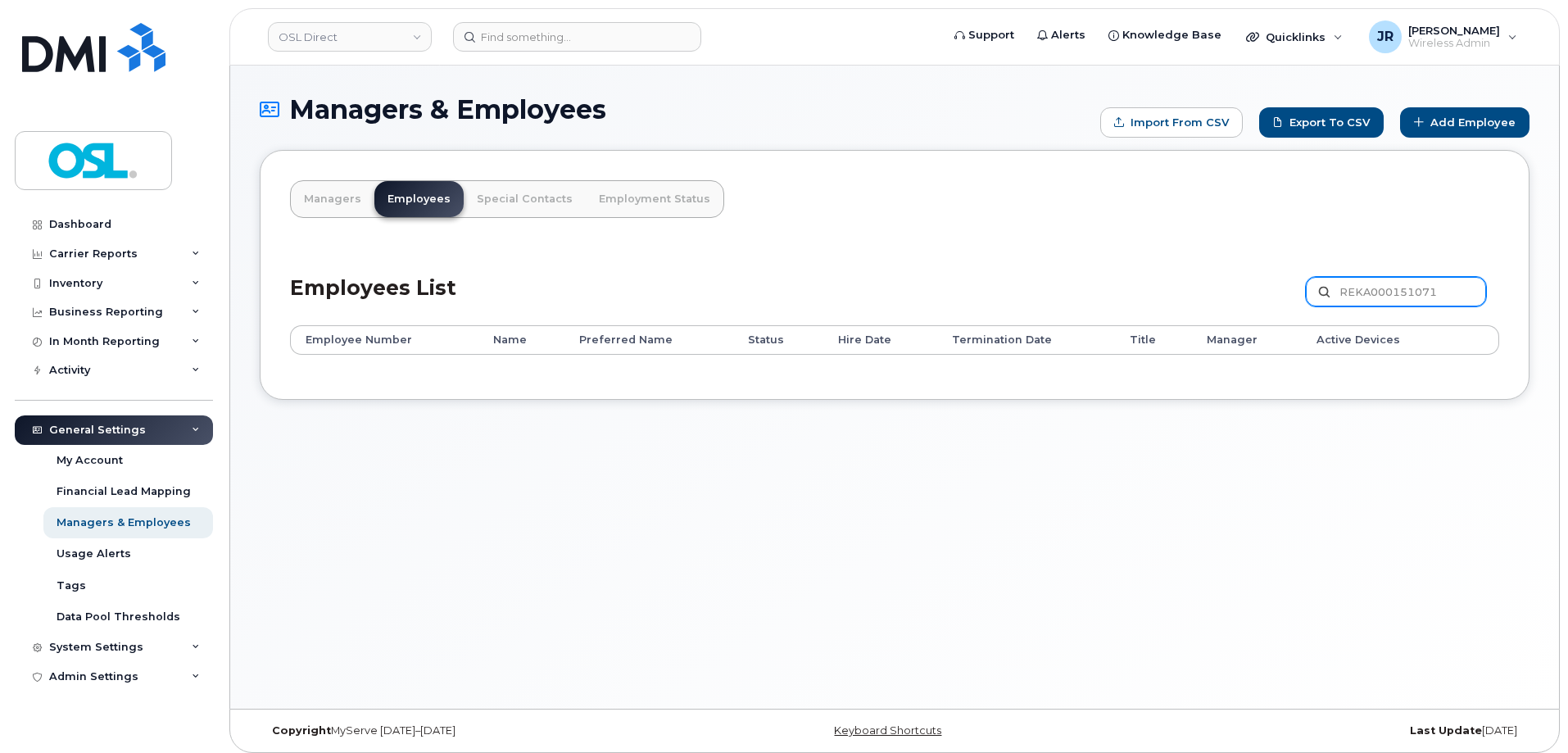
click at [1365, 283] on input "REKA000151071" at bounding box center [1396, 292] width 180 height 30
paste input "0907"
type input "REKA000150907"
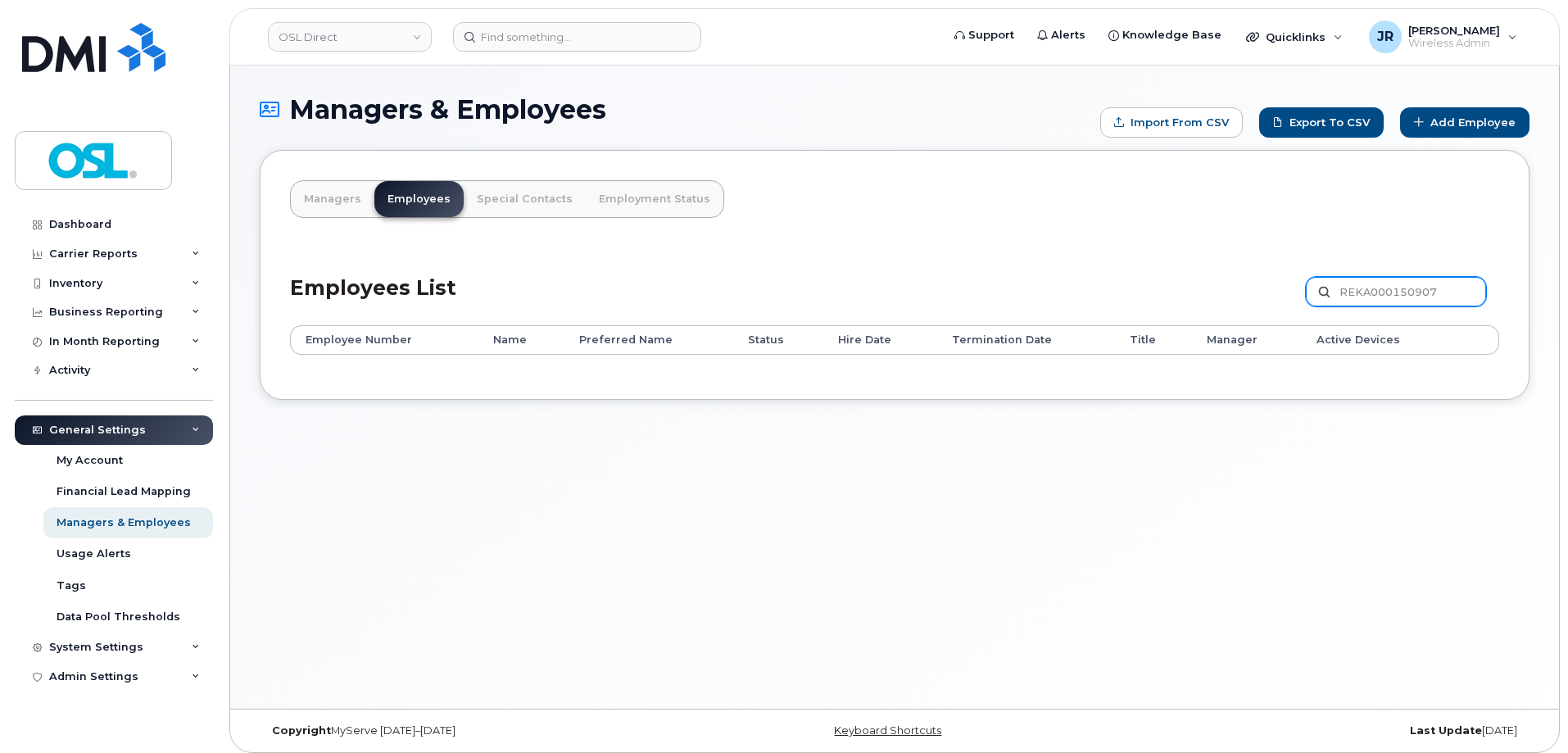
click at [1358, 298] on input "REKA000150907" at bounding box center [1396, 292] width 180 height 30
paste input "803"
type input "REKA000150803"
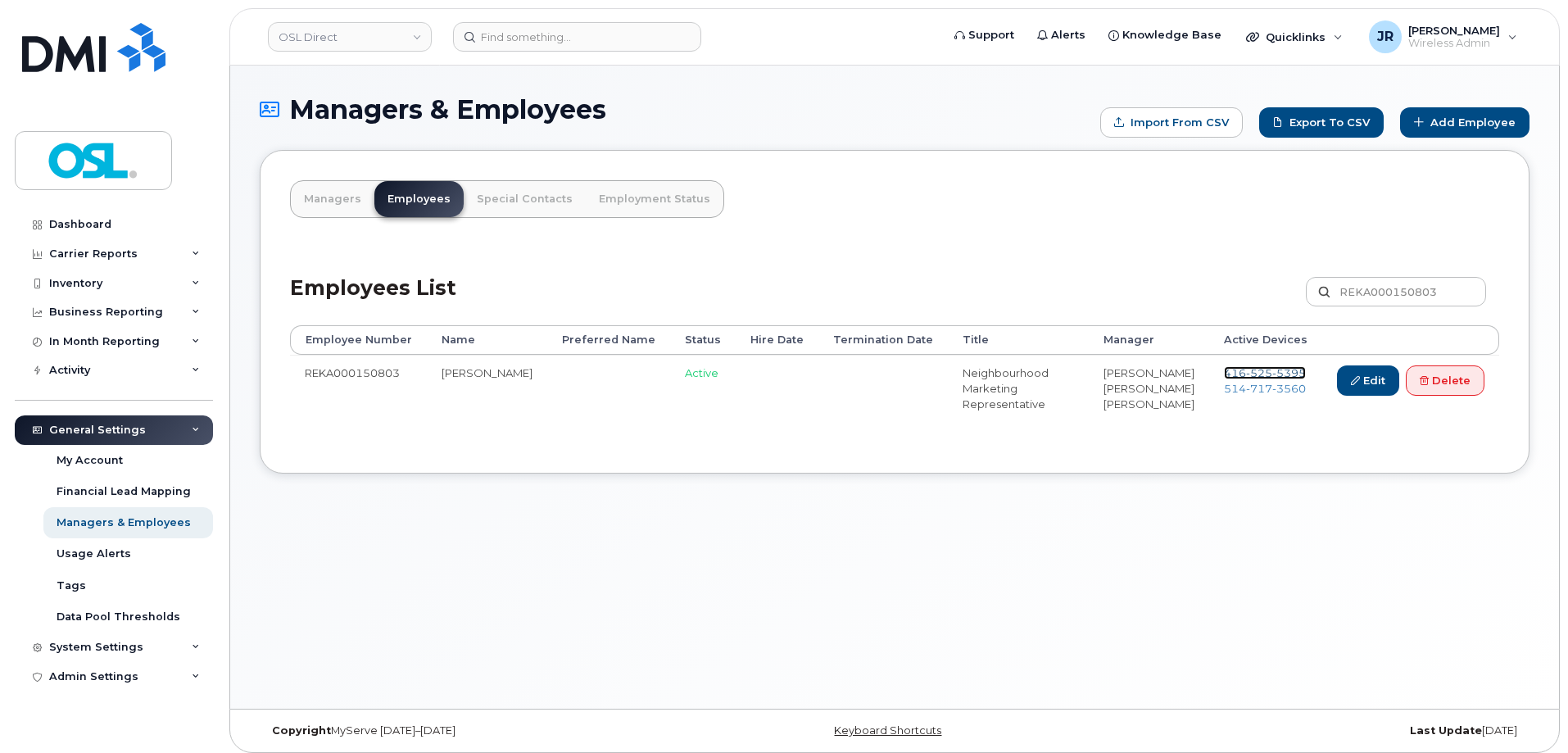
click at [1272, 369] on span "5395" at bounding box center [1289, 372] width 34 height 13
click at [1248, 385] on span "717" at bounding box center [1259, 387] width 27 height 13
click at [1417, 378] on link "Delete" at bounding box center [1445, 380] width 79 height 31
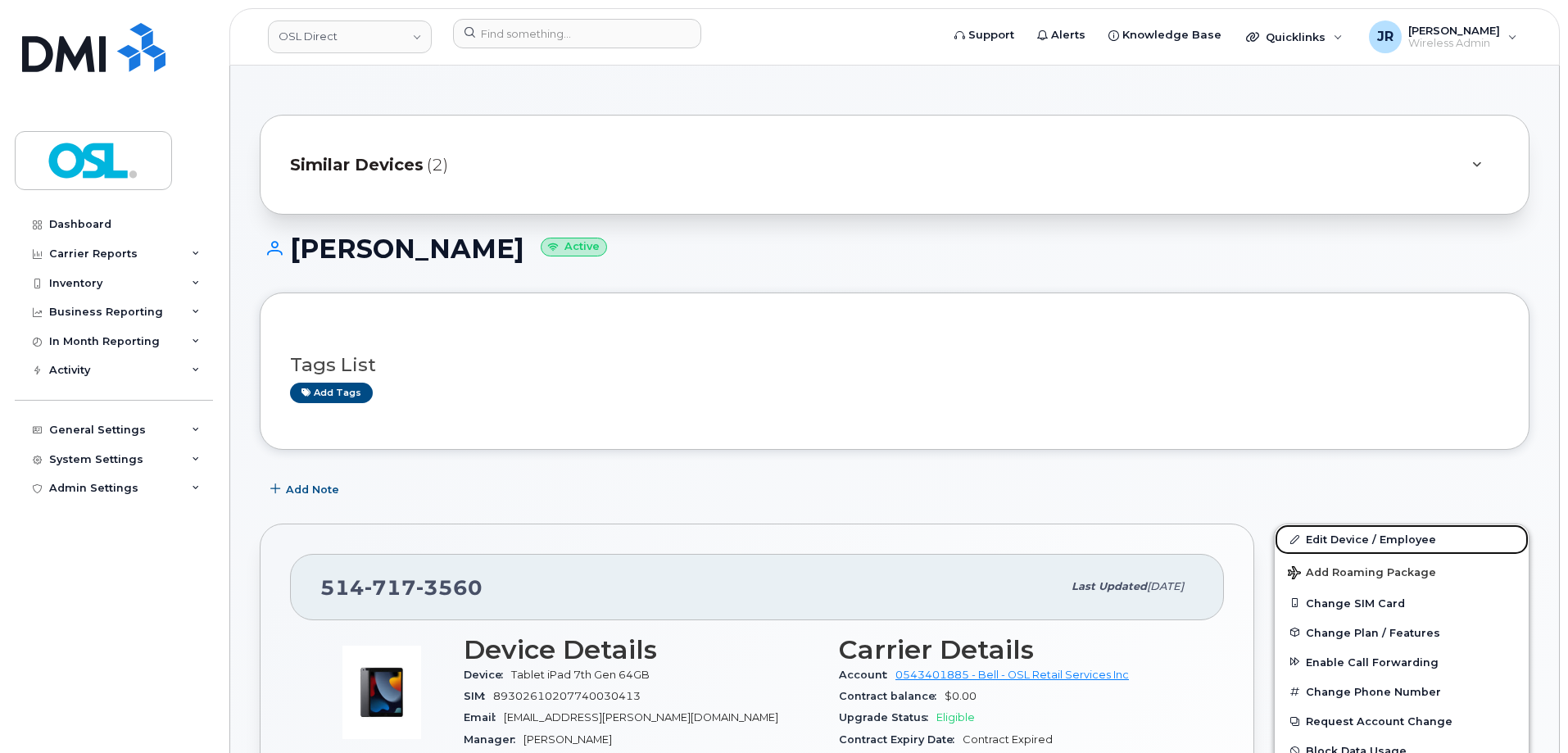
drag, startPoint x: 1314, startPoint y: 530, endPoint x: 1268, endPoint y: 380, distance: 156.9
click at [1315, 530] on link "Edit Device / Employee" at bounding box center [1401, 539] width 254 height 30
click at [1382, 541] on link "Edit Device / Employee" at bounding box center [1401, 539] width 254 height 30
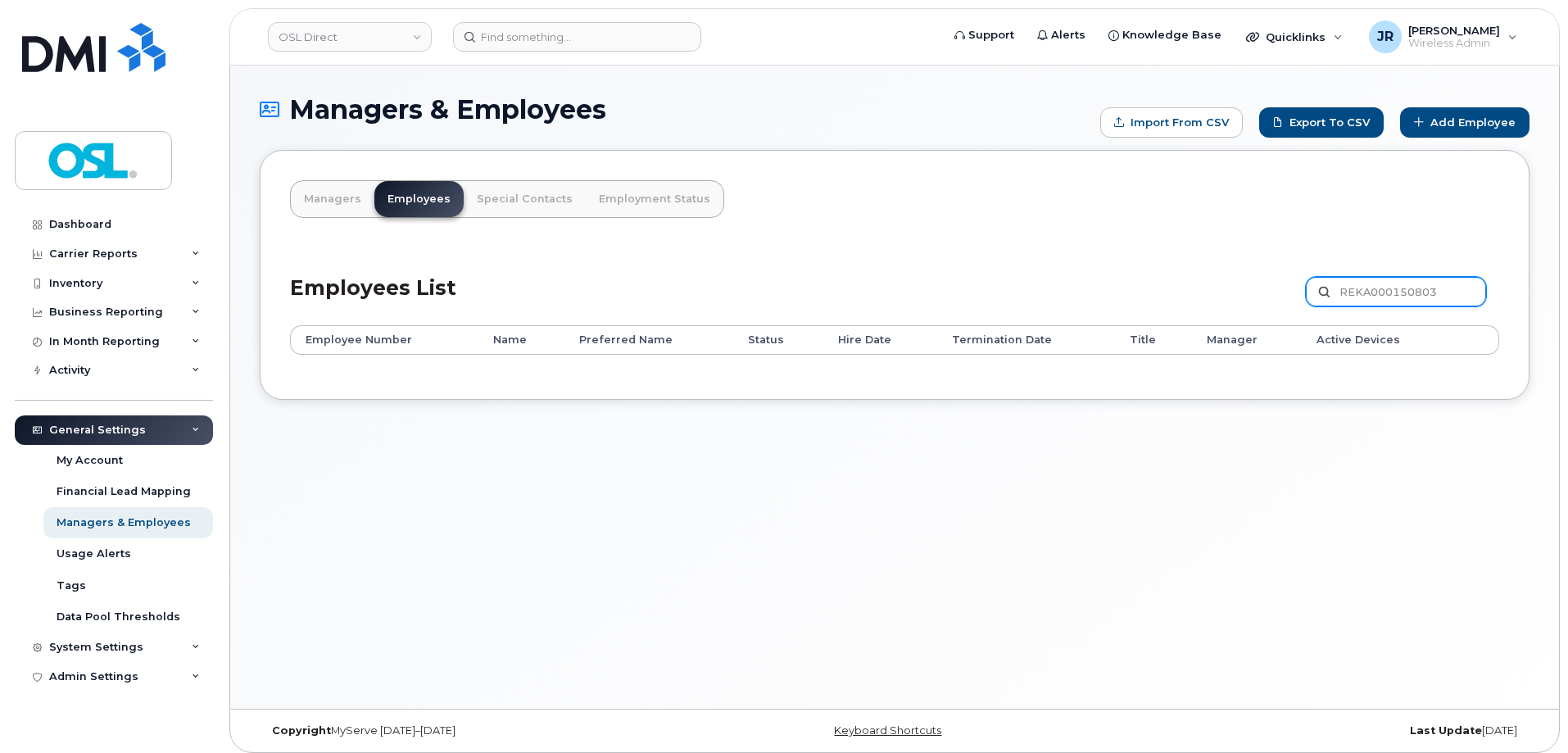
click at [1326, 292] on label "REKA000150803" at bounding box center [1396, 292] width 180 height 30
click at [1326, 292] on input "REKA000150803" at bounding box center [1396, 292] width 180 height 30
click at [1326, 292] on label "REKA000150803" at bounding box center [1396, 292] width 180 height 30
click at [1326, 292] on input "REKA000150803" at bounding box center [1396, 292] width 180 height 30
click at [1383, 284] on input "REKA000150803" at bounding box center [1396, 292] width 180 height 30
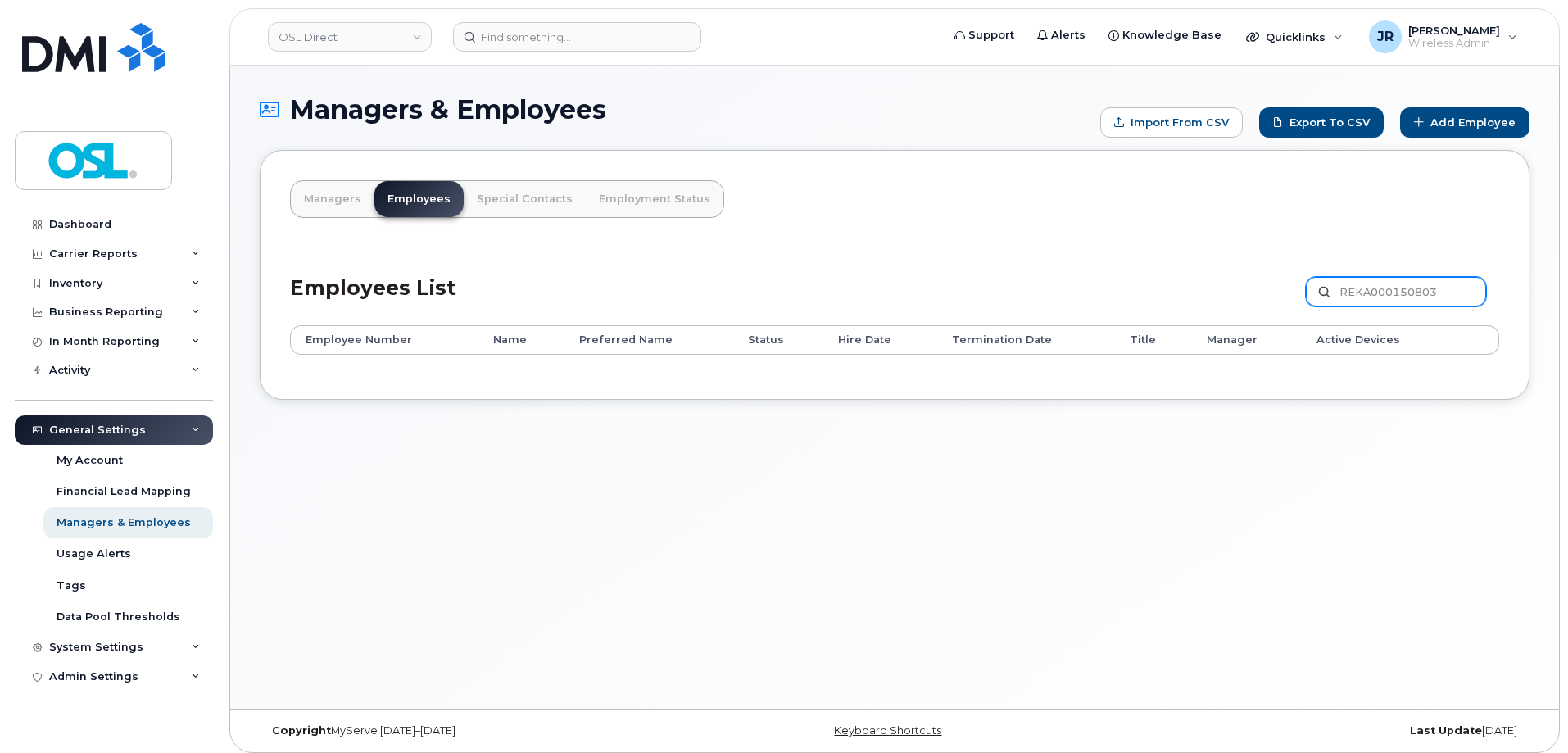
click at [1383, 284] on input "REKA000150803" at bounding box center [1396, 292] width 180 height 30
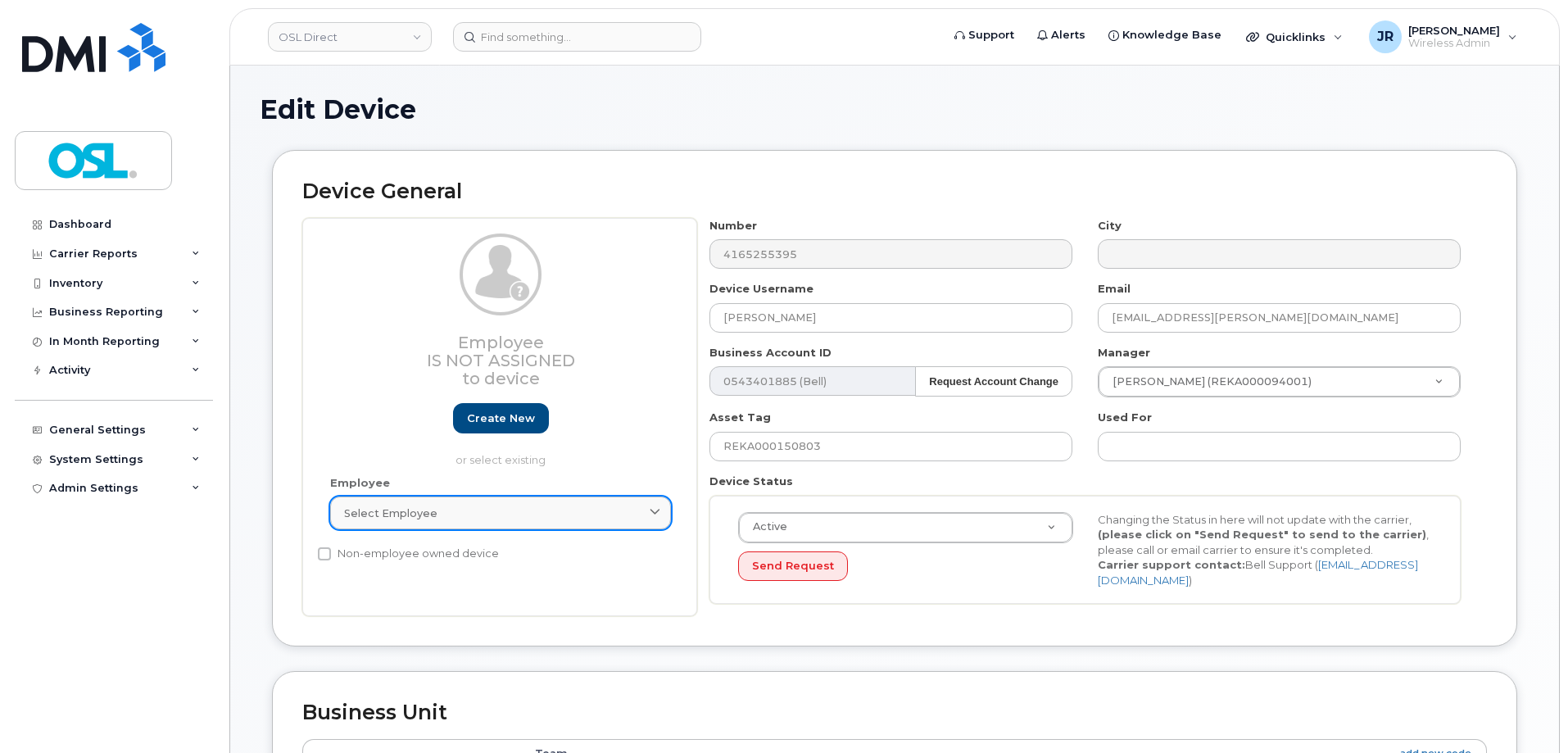
click at [498, 507] on div "Select employee" at bounding box center [500, 513] width 312 height 16
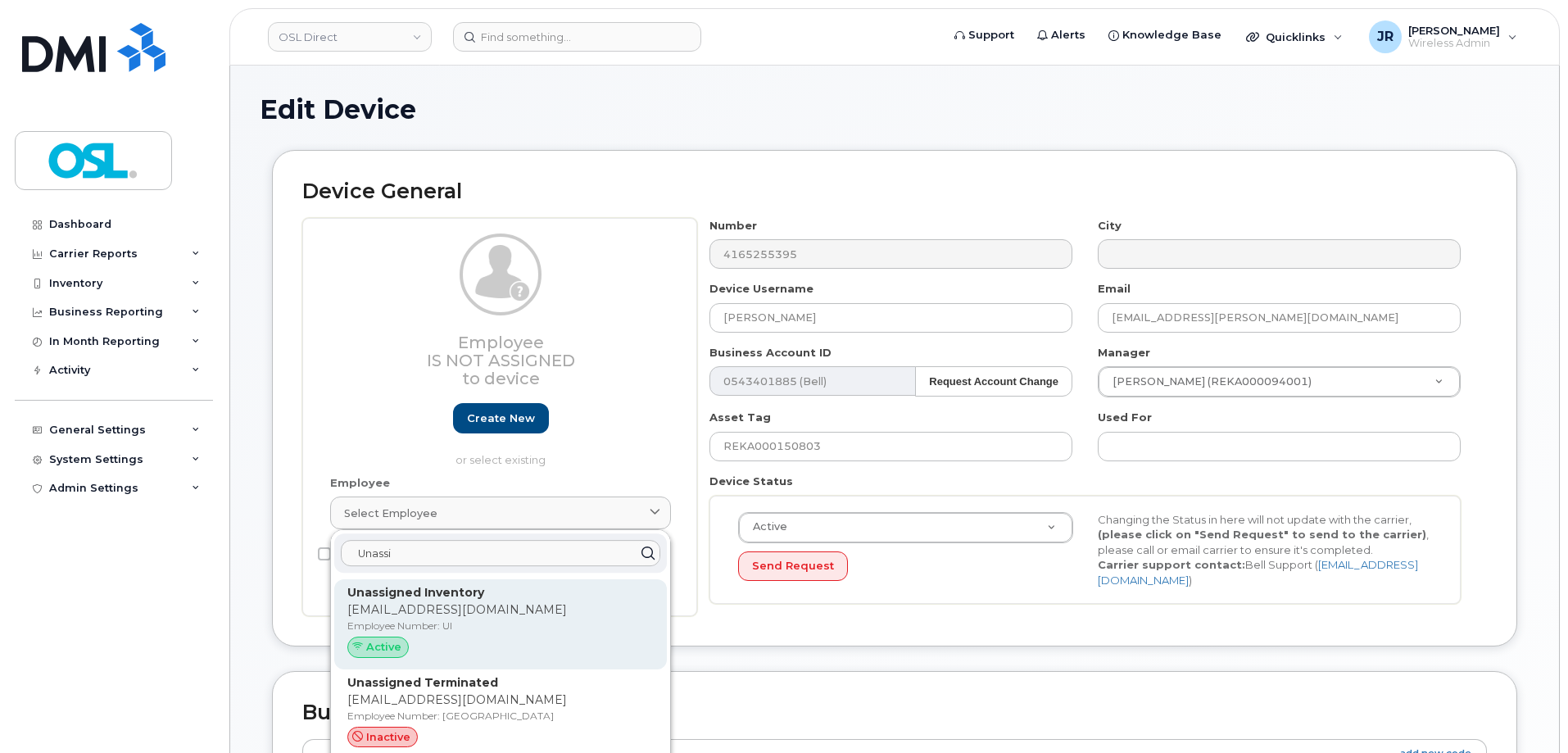
type input "Unassi"
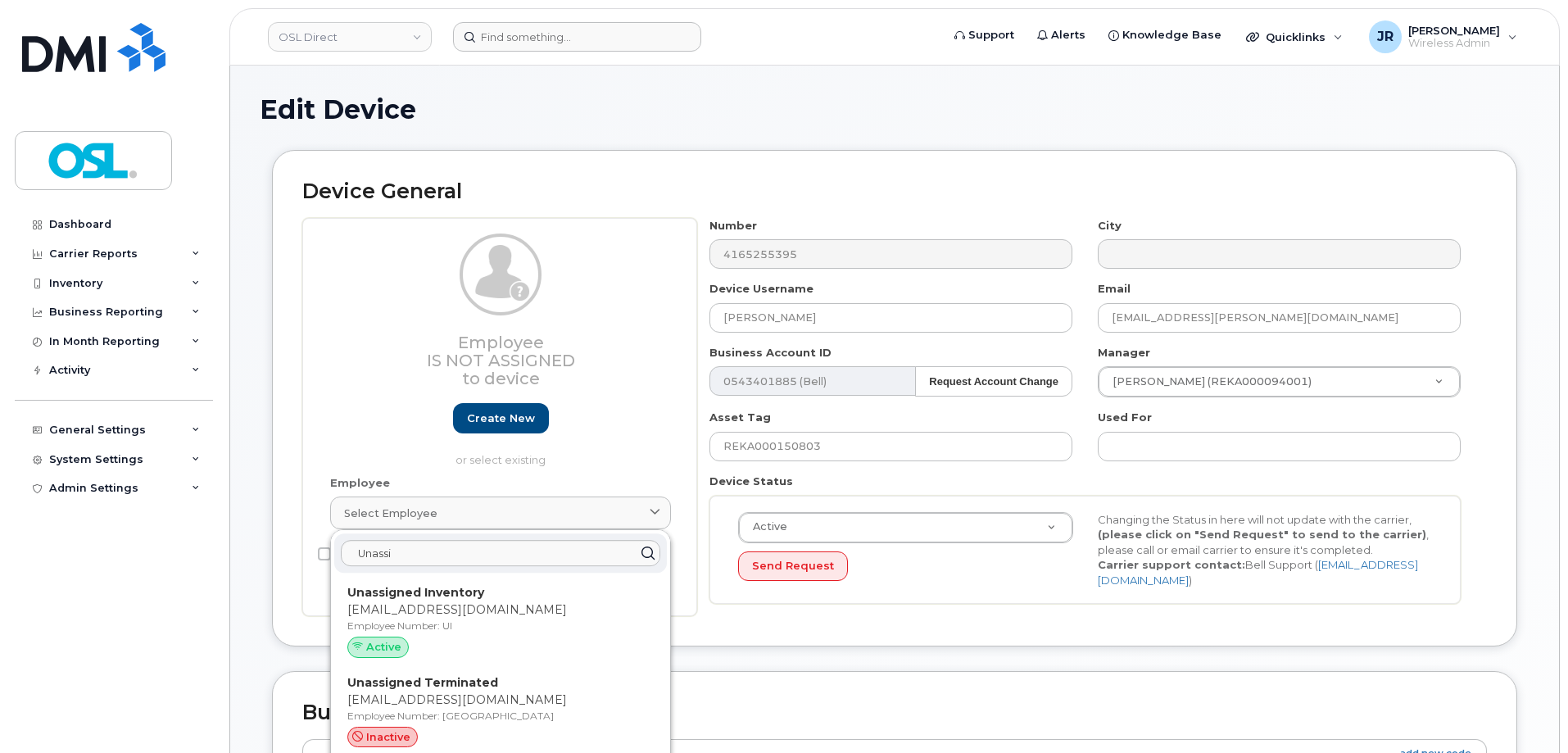
drag, startPoint x: 433, startPoint y: 634, endPoint x: 855, endPoint y: 49, distance: 721.3
click at [434, 634] on div "Unassigned Inventory [EMAIL_ADDRESS][DOMAIN_NAME] Employee Number: UI Active" at bounding box center [500, 623] width 307 height 80
type input "UI"
type input "Unassigned Inventory"
type input "[EMAIL_ADDRESS][DOMAIN_NAME]"
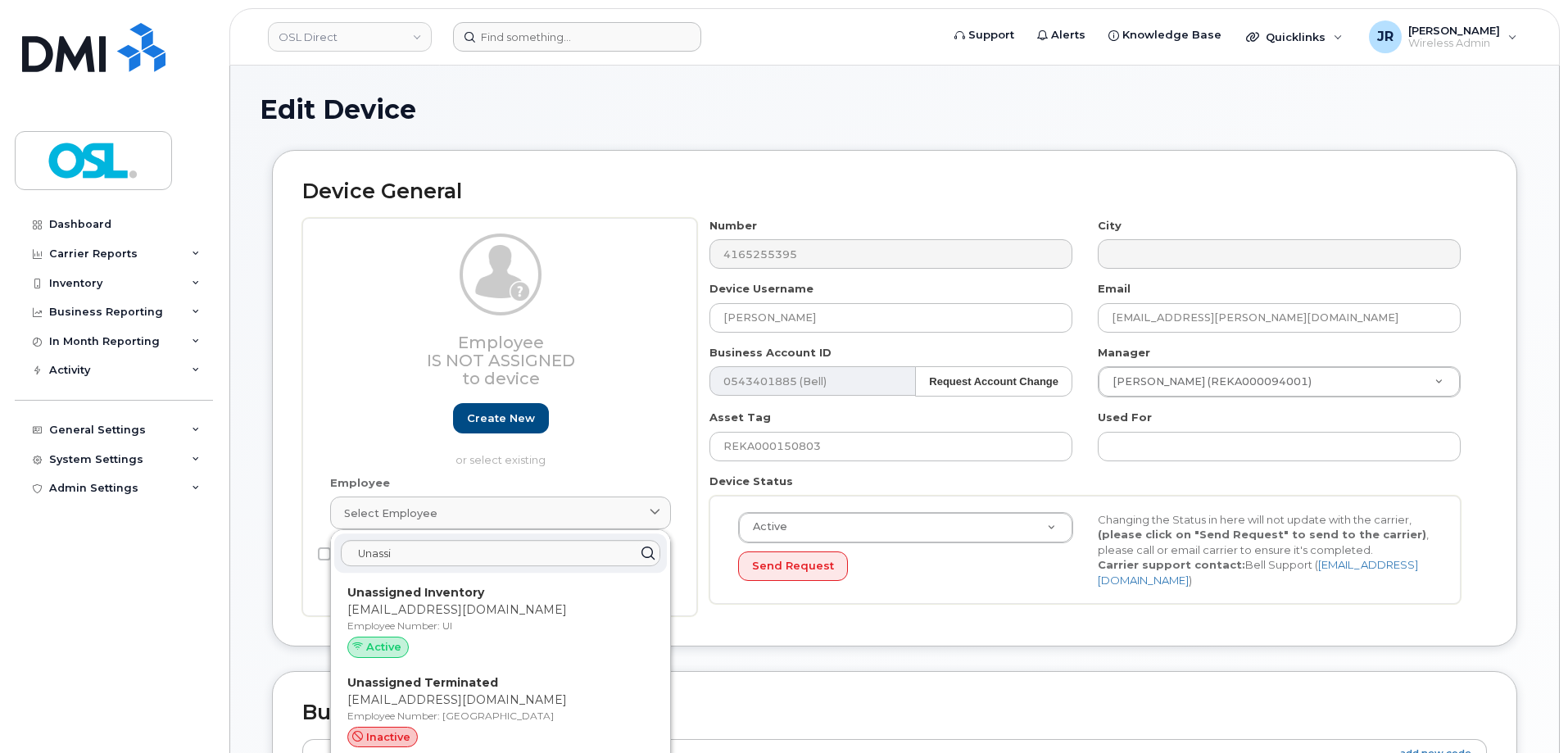
type input "4724252"
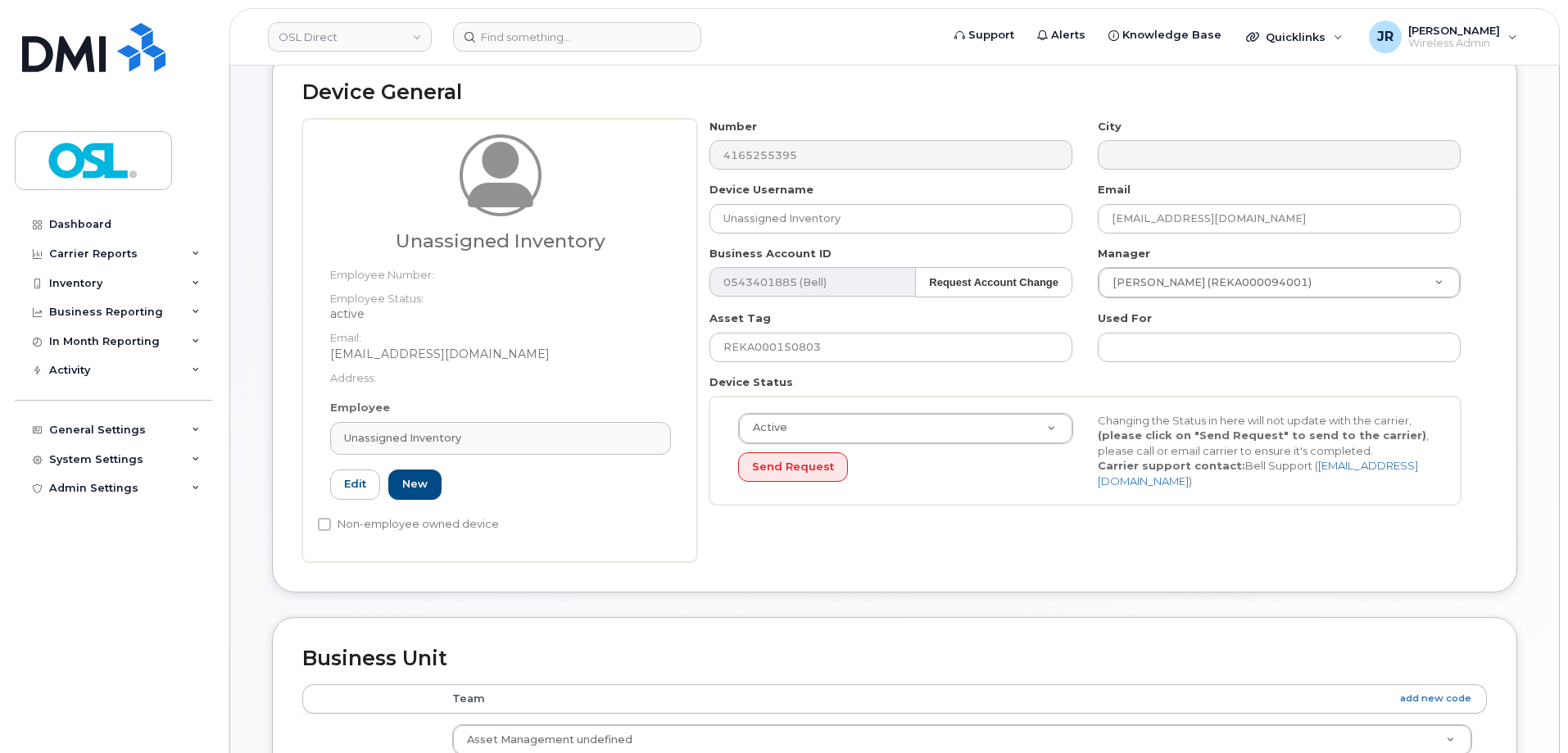
scroll to position [734, 0]
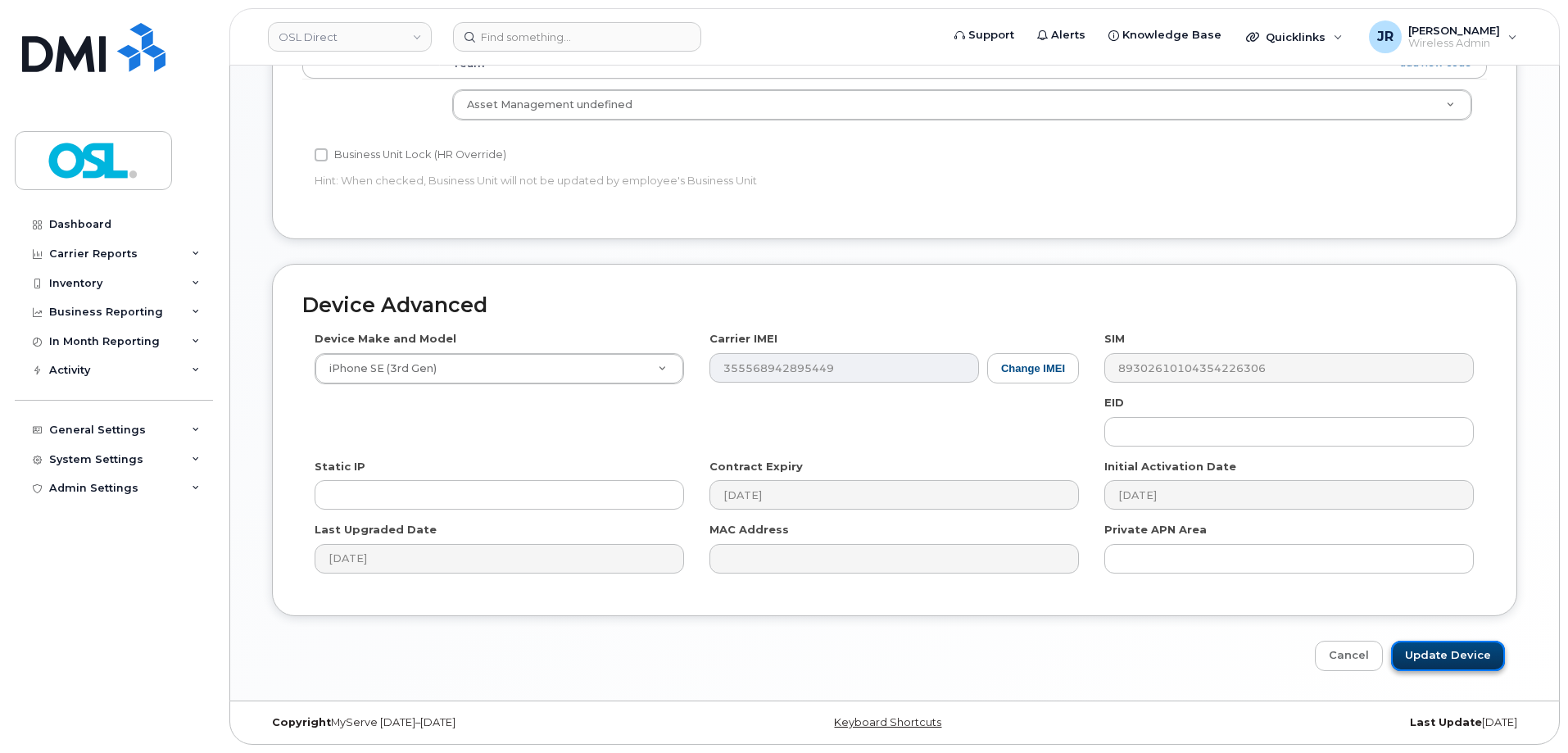
click at [1447, 658] on input "Update Device" at bounding box center [1448, 655] width 114 height 31
type input "Saving..."
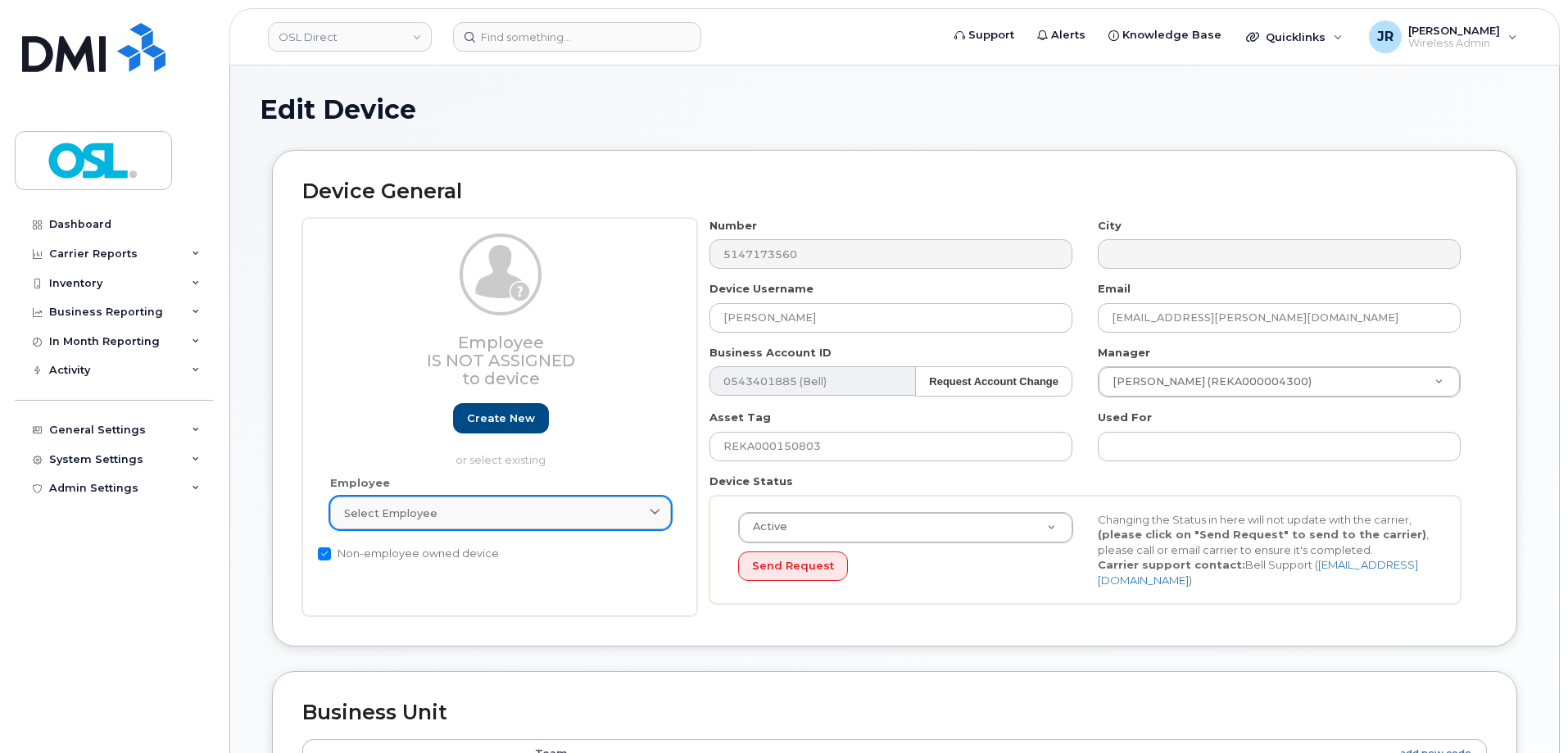
click at [567, 509] on div "Select employee" at bounding box center [500, 513] width 312 height 16
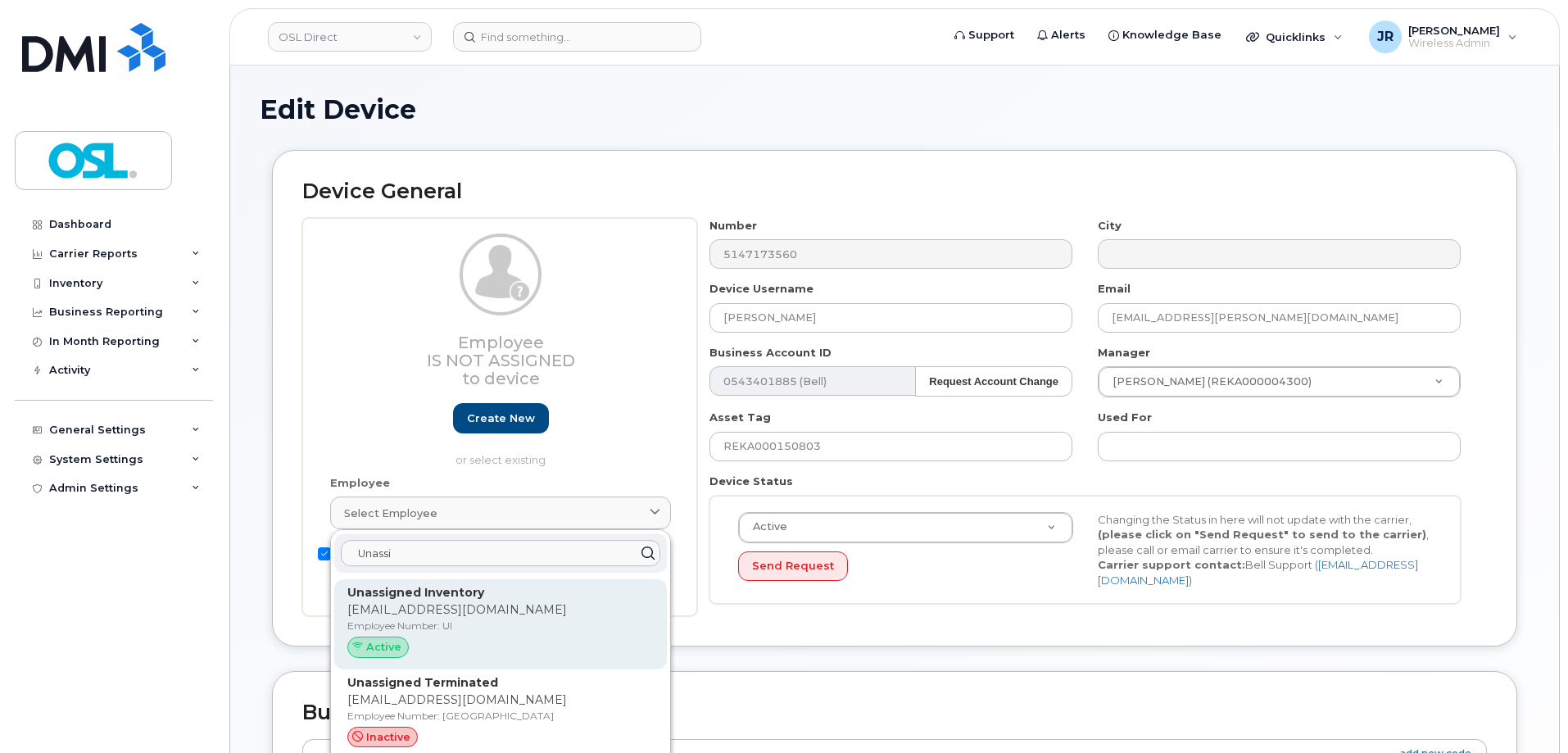
type input "Unassi"
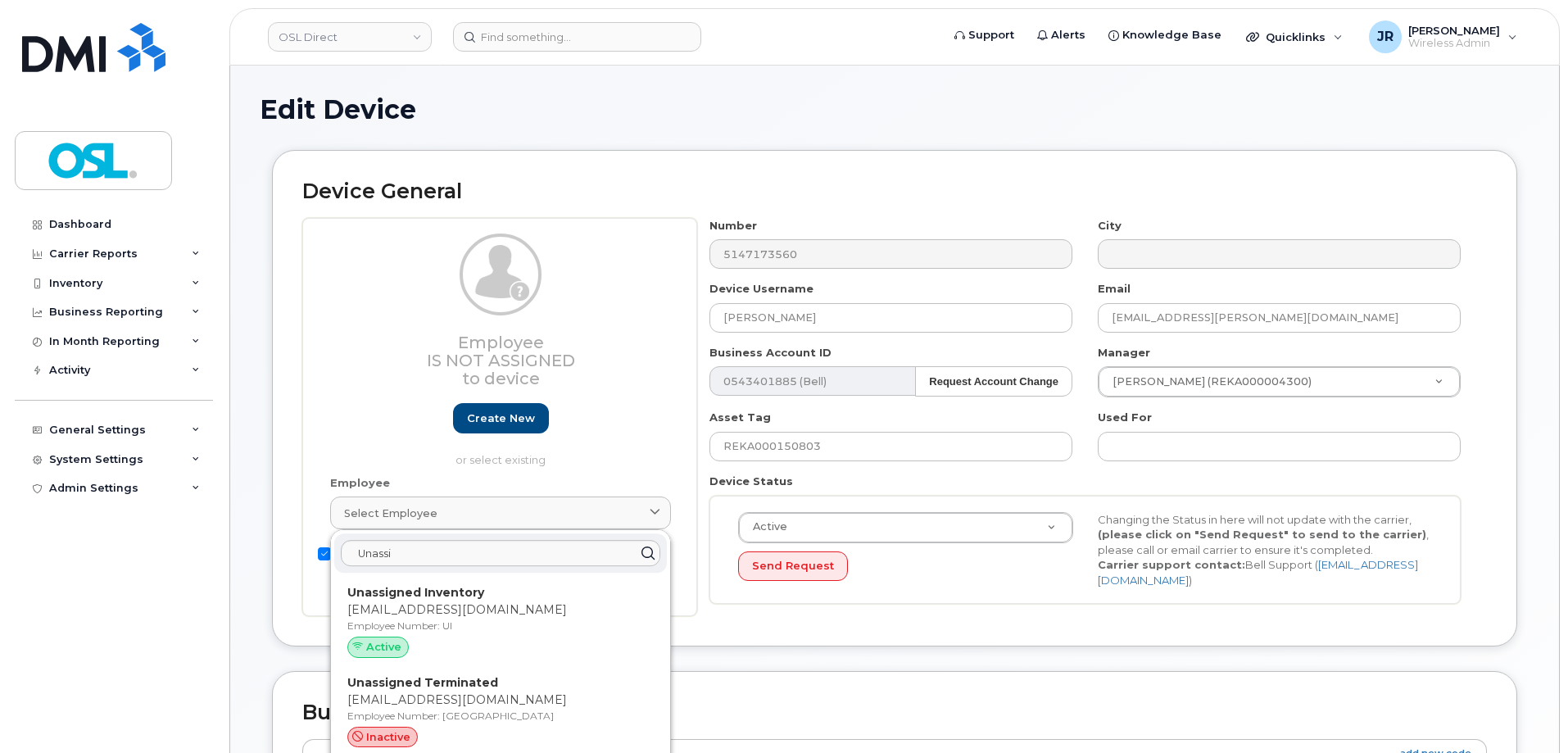
drag, startPoint x: 500, startPoint y: 588, endPoint x: 855, endPoint y: 57, distance: 638.7
click at [500, 590] on p "Unassigned Inventory" at bounding box center [500, 591] width 307 height 17
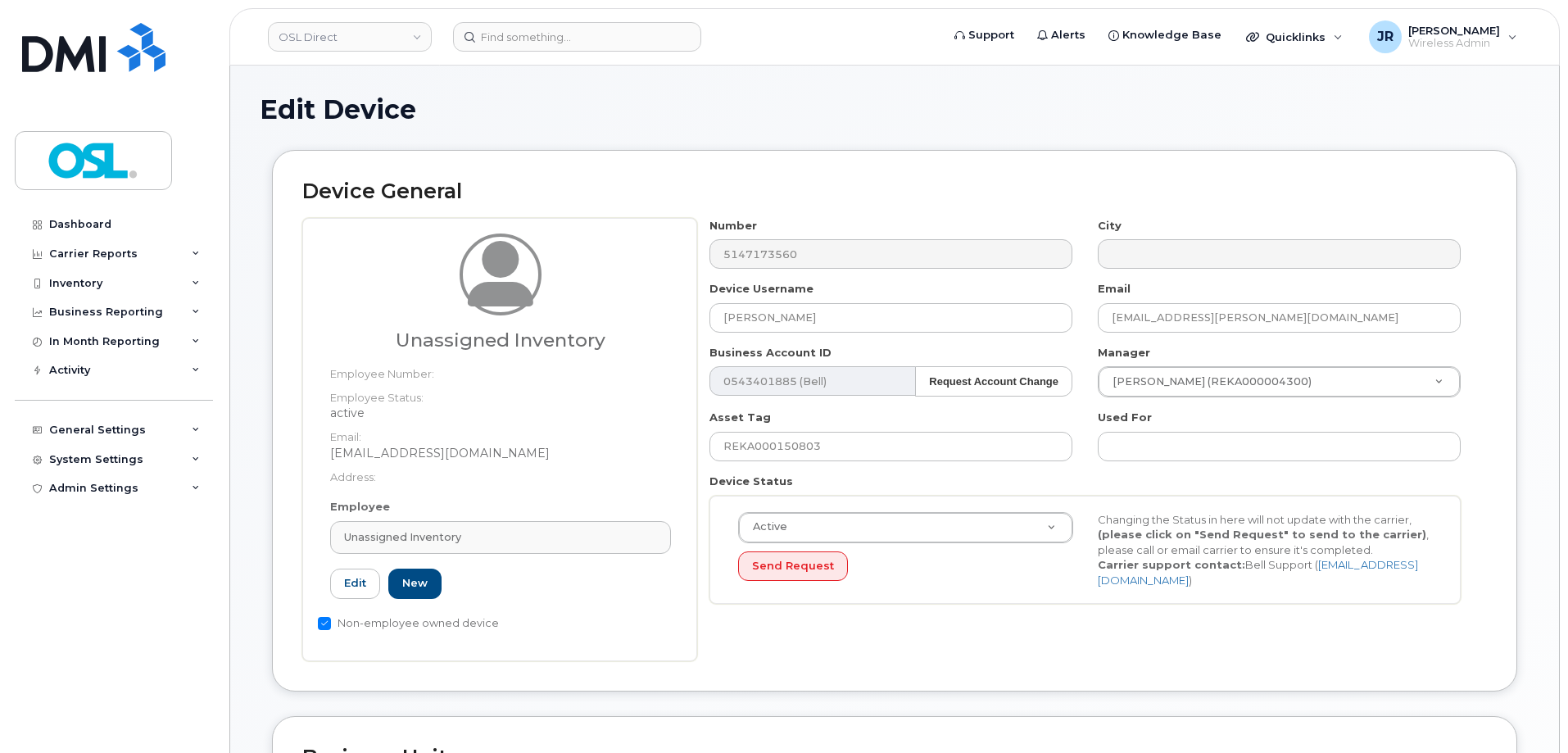
type input "UI"
type input "Unassigned Inventory"
type input "[EMAIL_ADDRESS][DOMAIN_NAME]"
type input "4724252"
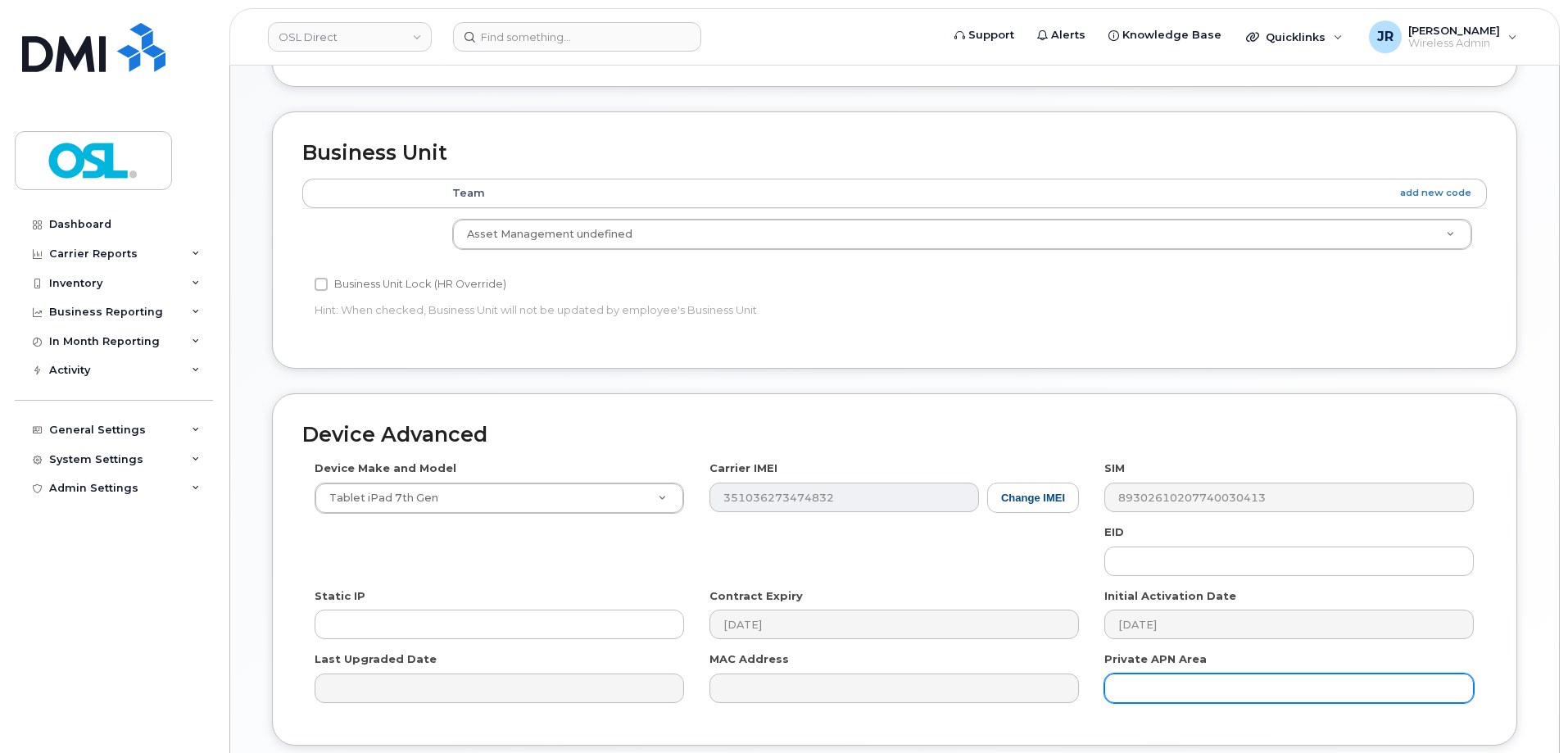
scroll to position [655, 0]
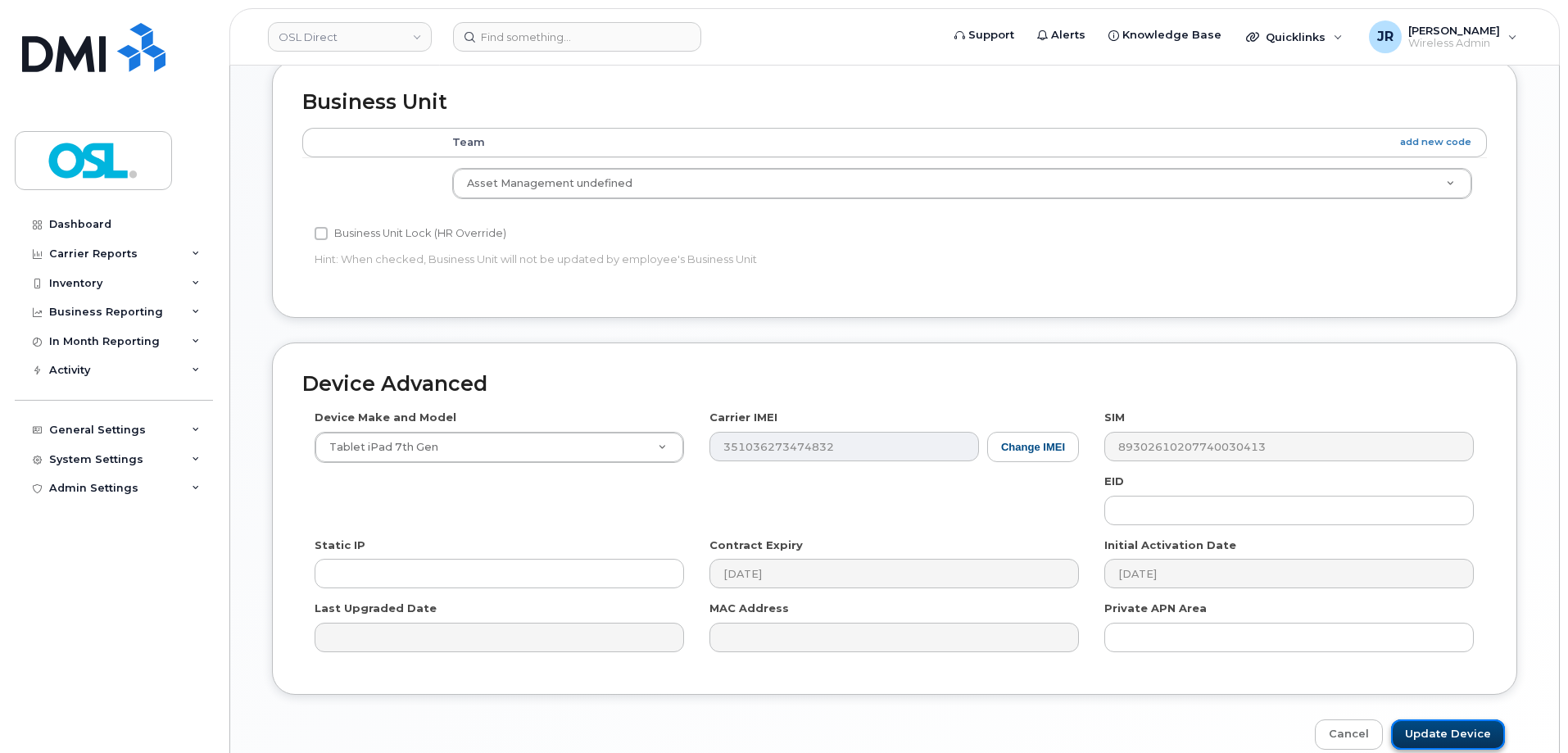
click at [1447, 728] on input "Update Device" at bounding box center [1448, 734] width 114 height 31
type input "Saving..."
